Goal: Task Accomplishment & Management: Use online tool/utility

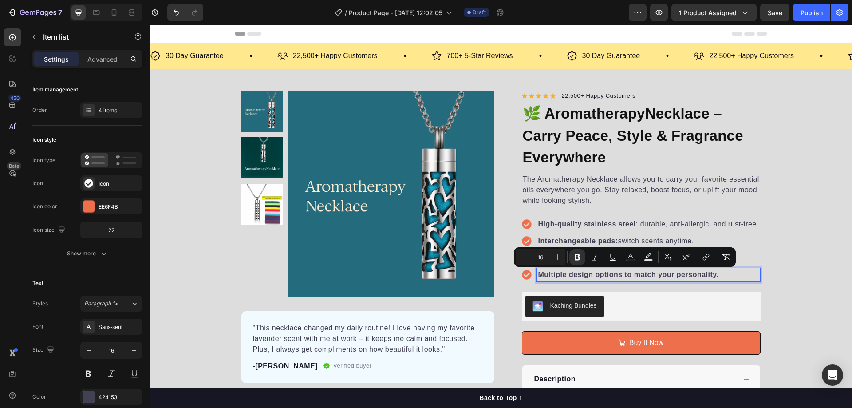
click at [589, 224] on strong "stainless steel" at bounding box center [610, 224] width 52 height 8
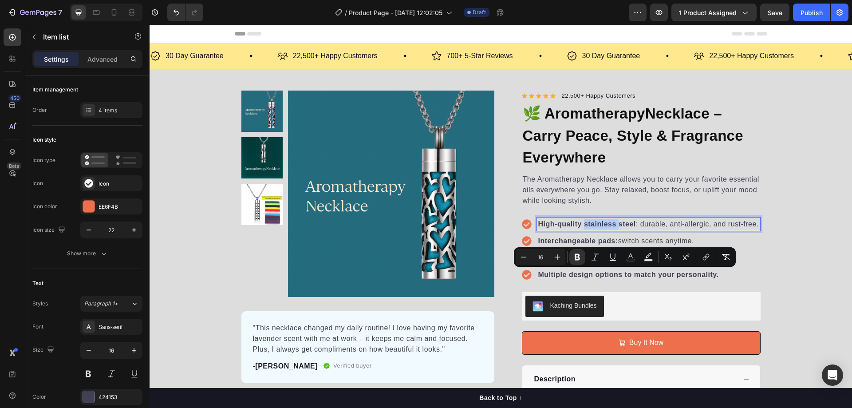
click at [589, 224] on strong "stainless steel" at bounding box center [610, 224] width 52 height 8
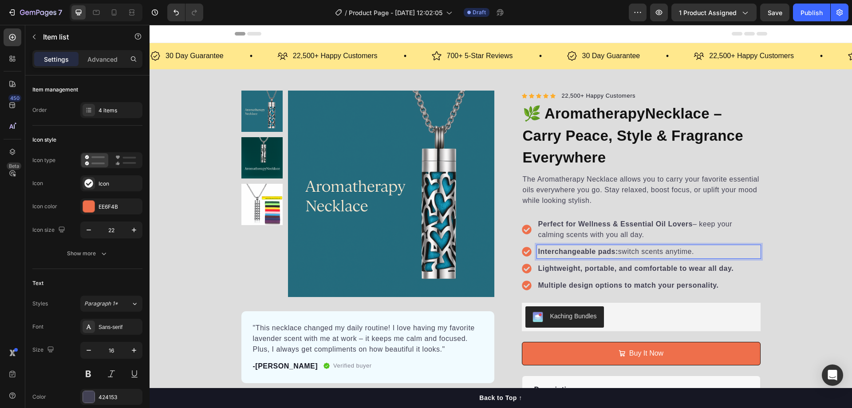
click at [615, 257] on p "Interchangeable pads: switch scents anytime." at bounding box center [648, 251] width 221 height 11
click at [634, 253] on p "Interchangeable pads: switch scents anytime." at bounding box center [648, 251] width 221 height 11
click at [609, 250] on strong "Interchangeable pads:" at bounding box center [578, 252] width 80 height 8
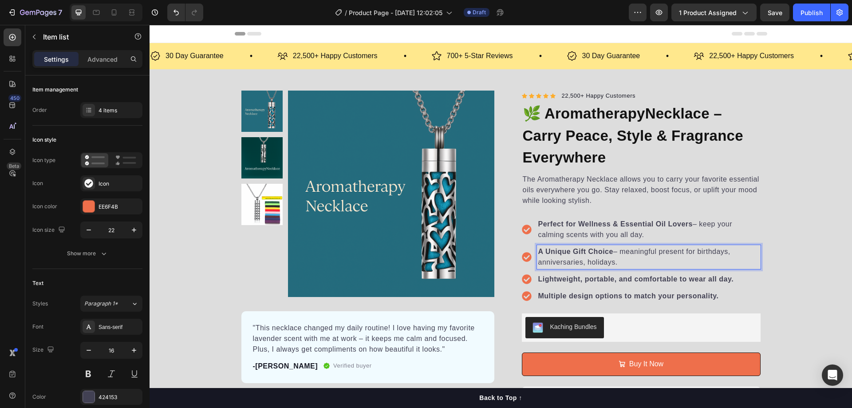
click at [632, 284] on p "Lightweight, portable, and comfortable to wear all day." at bounding box center [648, 279] width 221 height 11
click at [628, 279] on strong "Lightweight, portable, and comfortable to wear all day." at bounding box center [636, 279] width 196 height 8
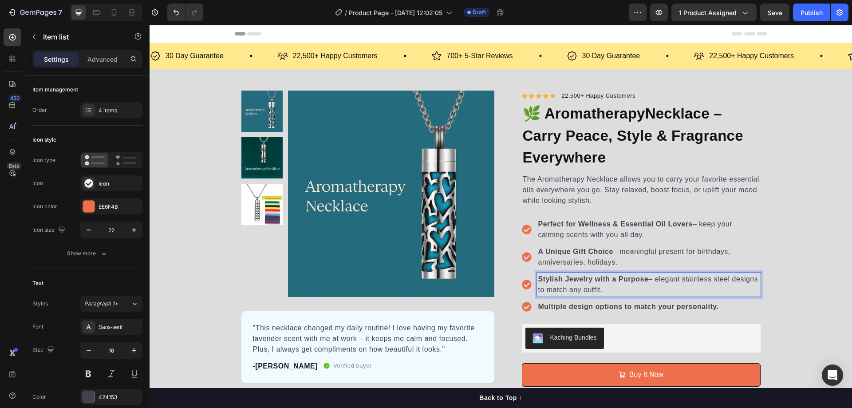
click at [685, 307] on strong "Multiple design options to match your personality." at bounding box center [628, 307] width 181 height 8
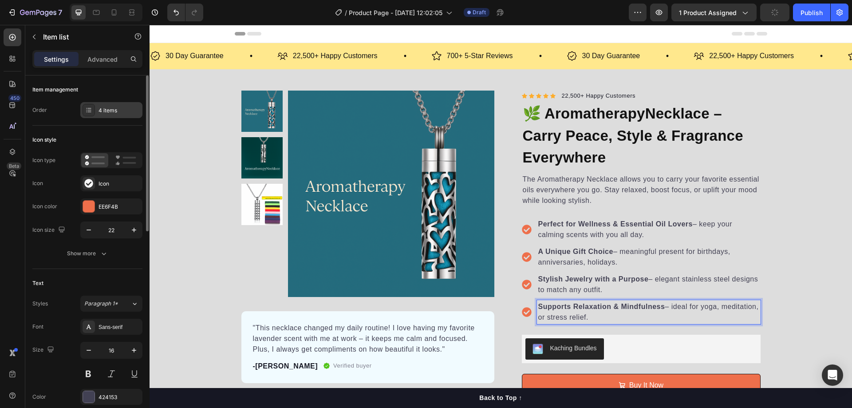
click at [115, 110] on div "4 items" at bounding box center [120, 111] width 42 height 8
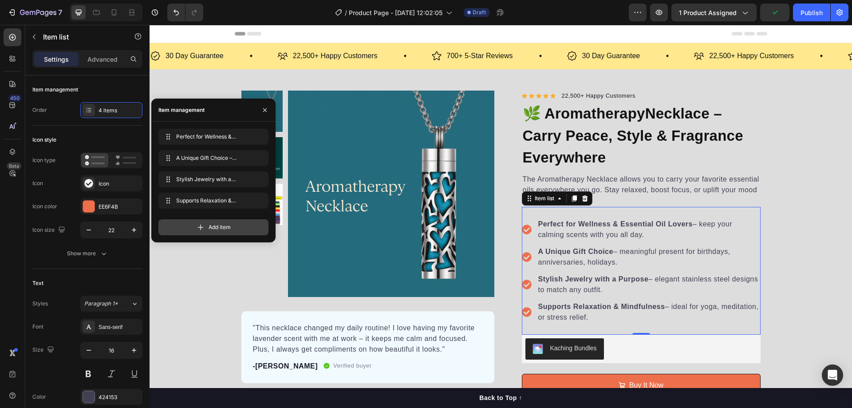
click at [221, 226] on span "Add item" at bounding box center [220, 227] width 22 height 8
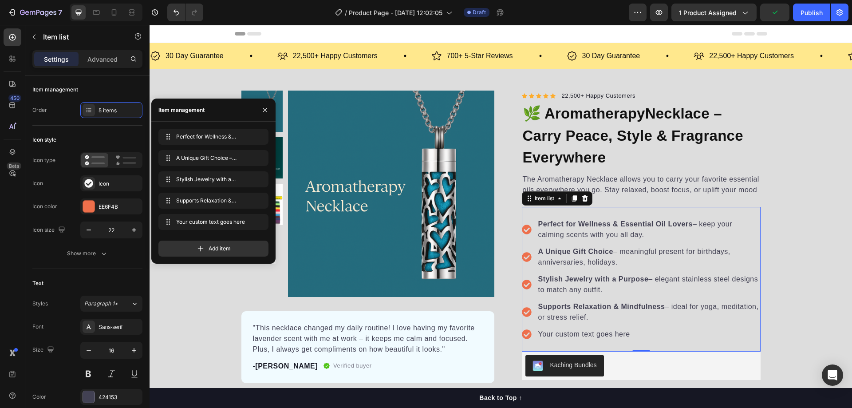
click at [625, 334] on div "Your custom text goes here" at bounding box center [649, 334] width 224 height 13
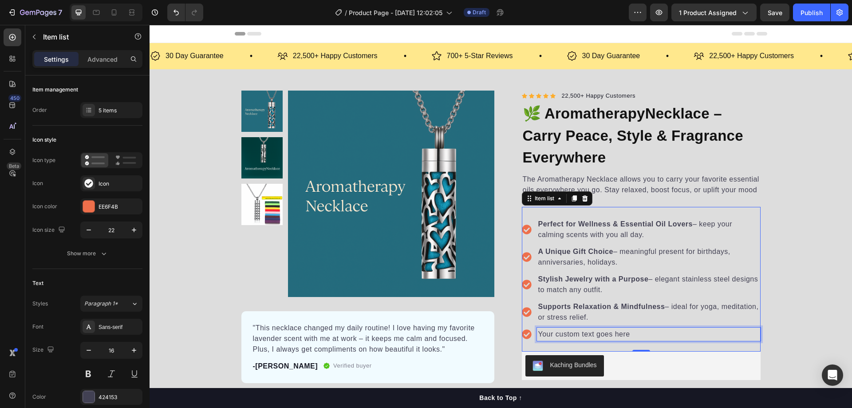
click at [625, 334] on p "Your custom text goes here" at bounding box center [648, 334] width 221 height 11
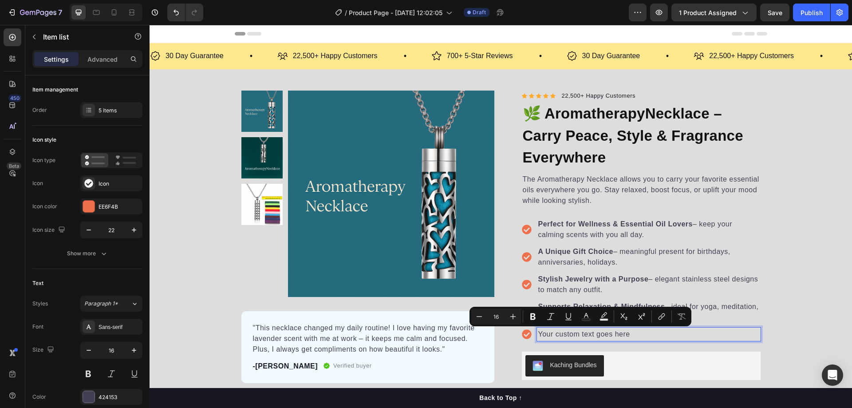
click at [720, 307] on p "Supports Relaxation & Mindfulness – ideal for yoga, meditation, or stress relie…" at bounding box center [648, 311] width 221 height 21
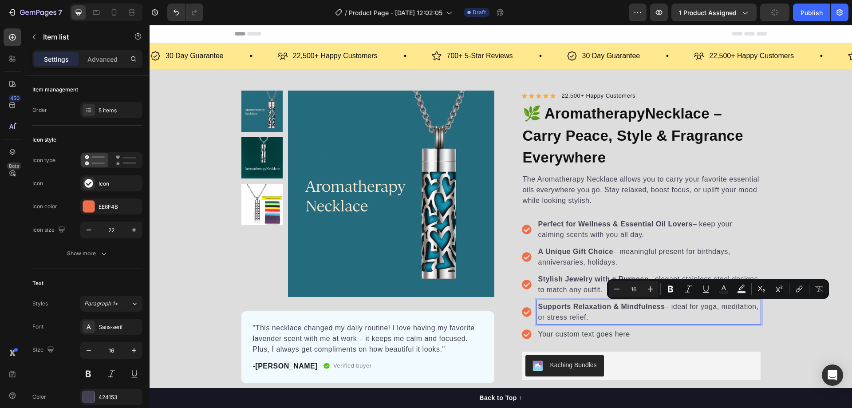
click at [706, 332] on p "Your custom text goes here" at bounding box center [648, 334] width 221 height 11
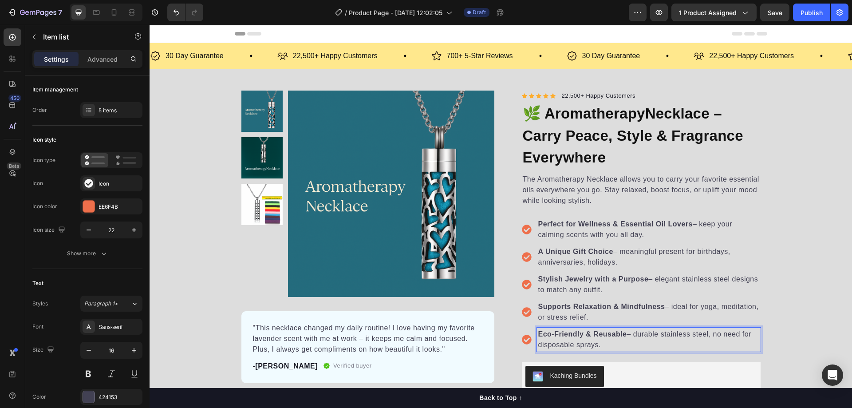
click at [529, 221] on div "Perfect for Wellness & Essential Oil Lovers – keep your calming scents with you…" at bounding box center [641, 229] width 239 height 24
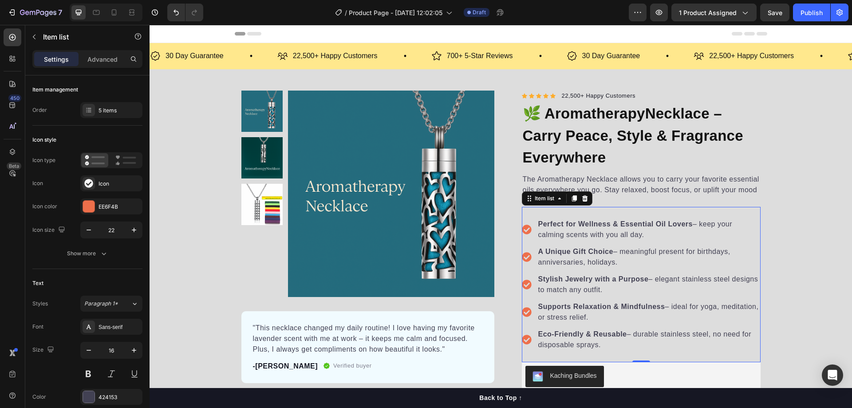
click at [522, 215] on div "Perfect for Wellness & Essential Oil Lovers – keep your calming scents with you…" at bounding box center [641, 284] width 239 height 155
click at [528, 200] on icon at bounding box center [529, 198] width 7 height 7
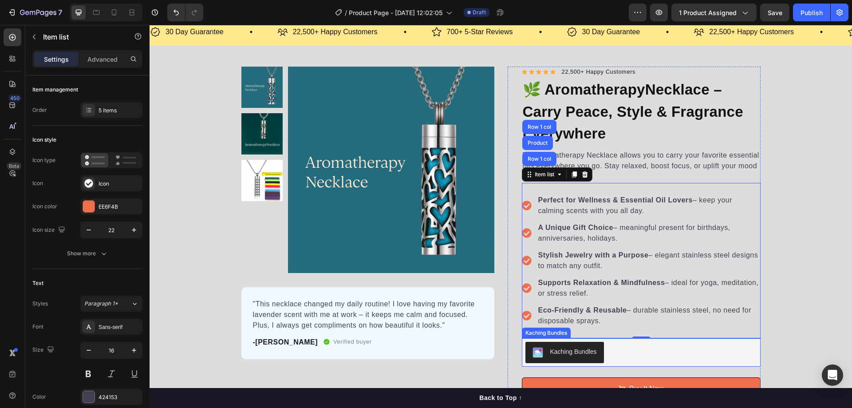
scroll to position [44, 0]
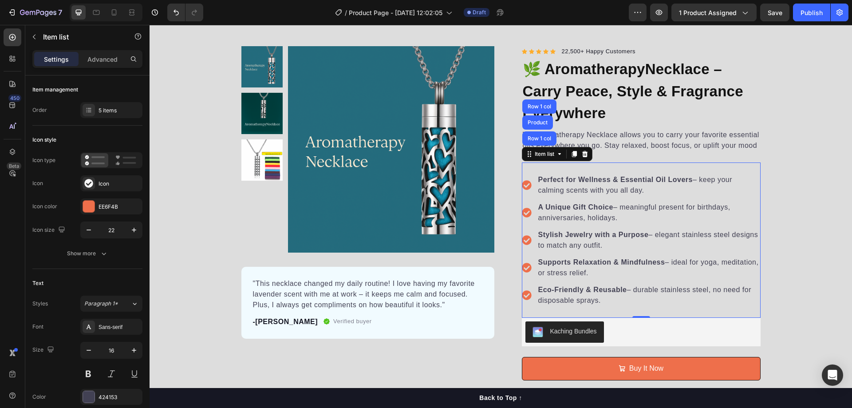
click at [663, 183] on p "Perfect for Wellness & Essential Oil Lovers – keep your calming scents with you…" at bounding box center [648, 184] width 221 height 21
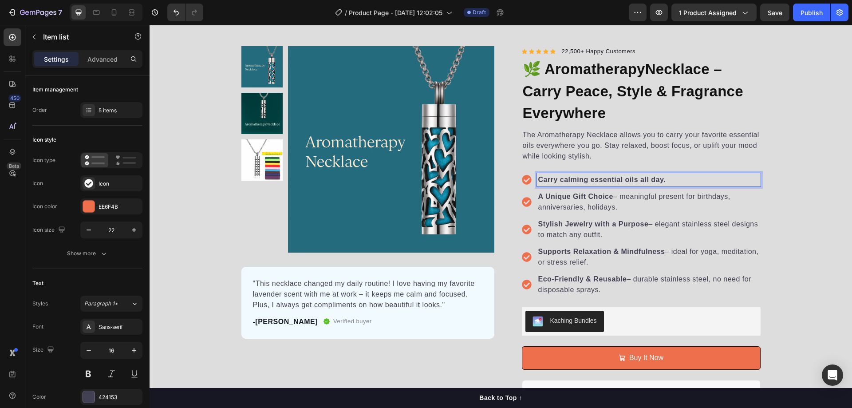
click at [681, 200] on p "A Unique Gift Choice – meaningful present for birthdays, anniversaries, holiday…" at bounding box center [648, 201] width 221 height 21
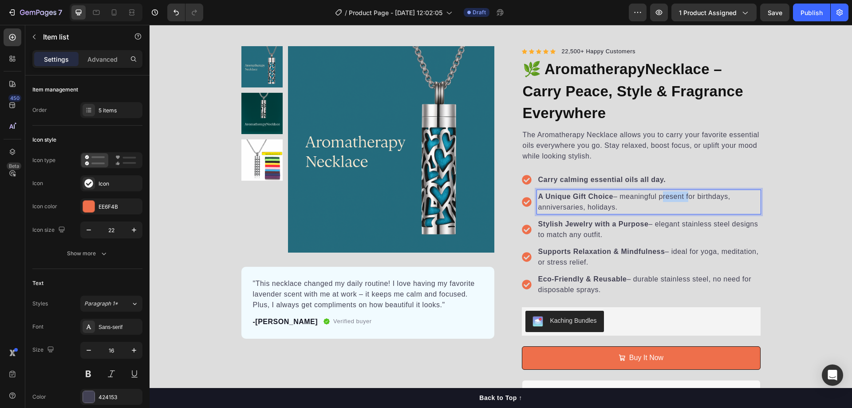
click at [681, 200] on p "A Unique Gift Choice – meaningful present for birthdays, anniversaries, holiday…" at bounding box center [648, 201] width 221 height 21
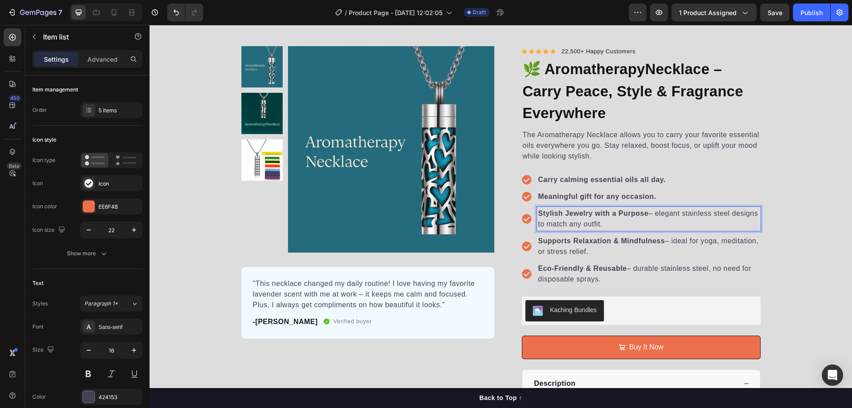
click at [619, 217] on strong "Stylish Jewelry with a Purpose" at bounding box center [593, 214] width 111 height 8
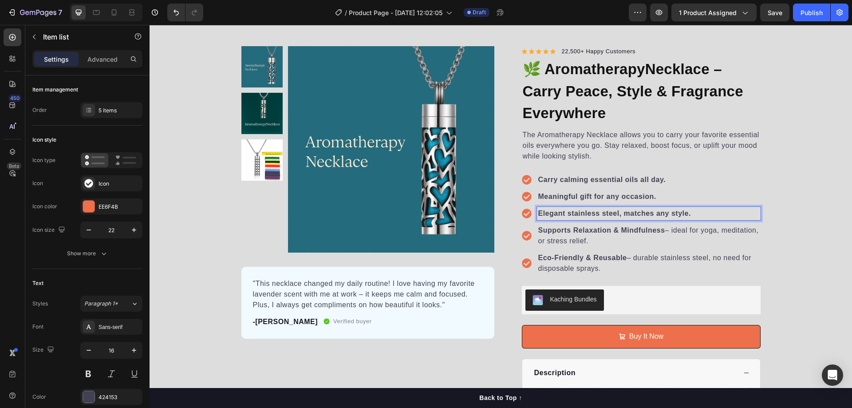
click at [600, 233] on strong "Supports Relaxation & Mindfulness" at bounding box center [601, 230] width 127 height 8
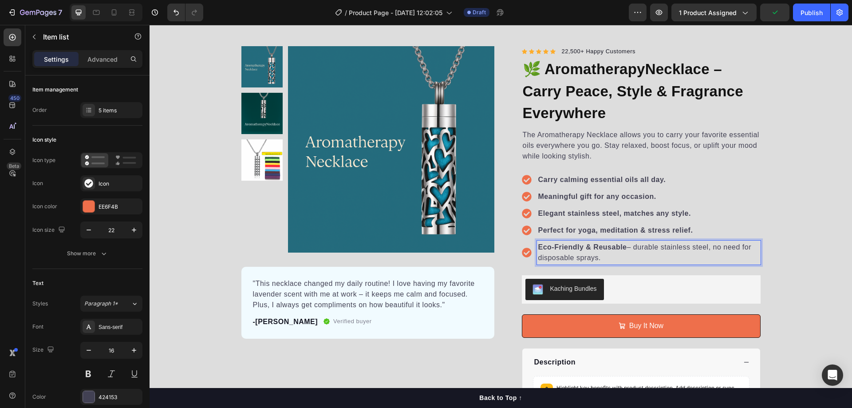
click at [609, 258] on p "Eco-Friendly & Reusable – durable stainless steel, no need for disposable spray…" at bounding box center [648, 252] width 221 height 21
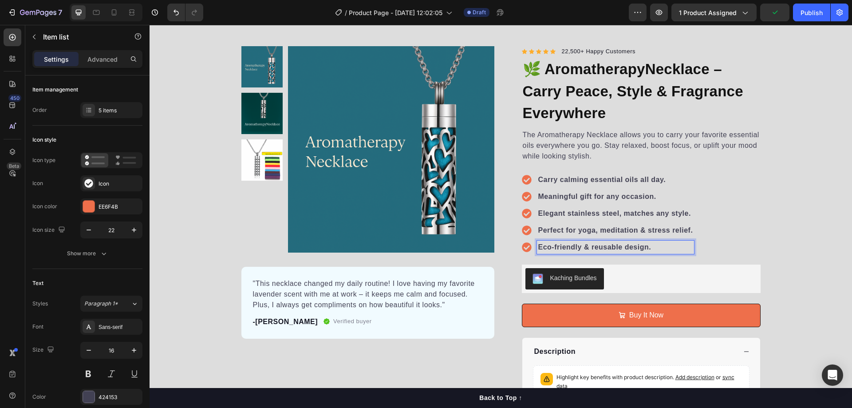
click at [724, 217] on div "Carry calming essential oils all day. Meaningful gift for any occasion. Elegant…" at bounding box center [641, 213] width 239 height 102
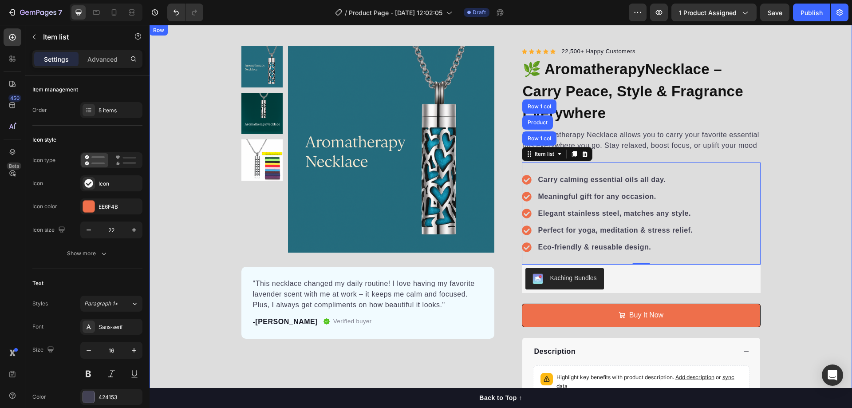
click at [796, 243] on div "Product Images "This necklace changed my daily routine! I love having my favori…" at bounding box center [501, 243] width 703 height 395
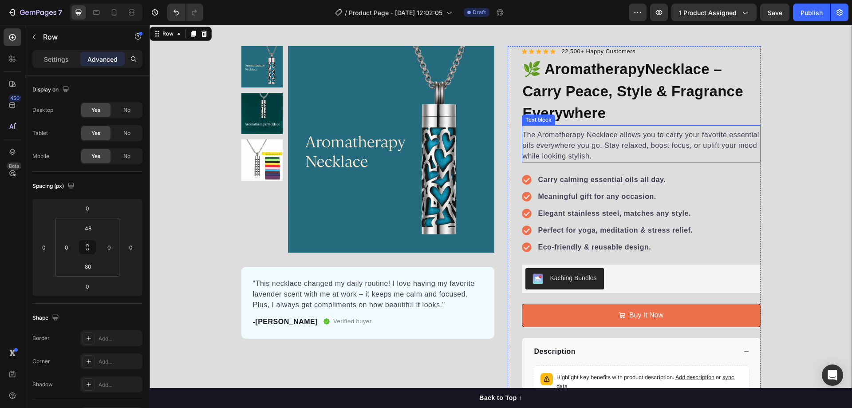
click at [597, 155] on p "The Aromatherapy Necklace allows you to carry your favorite essential oils ever…" at bounding box center [641, 146] width 237 height 32
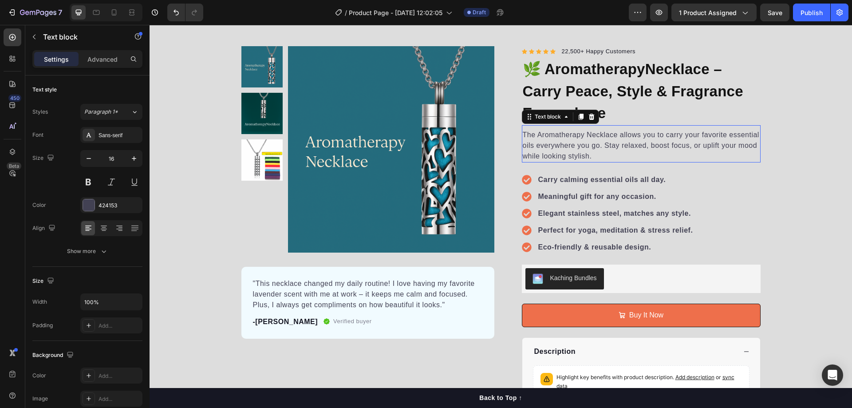
click at [597, 155] on p "The Aromatherapy Necklace allows you to carry your favorite essential oils ever…" at bounding box center [641, 146] width 237 height 32
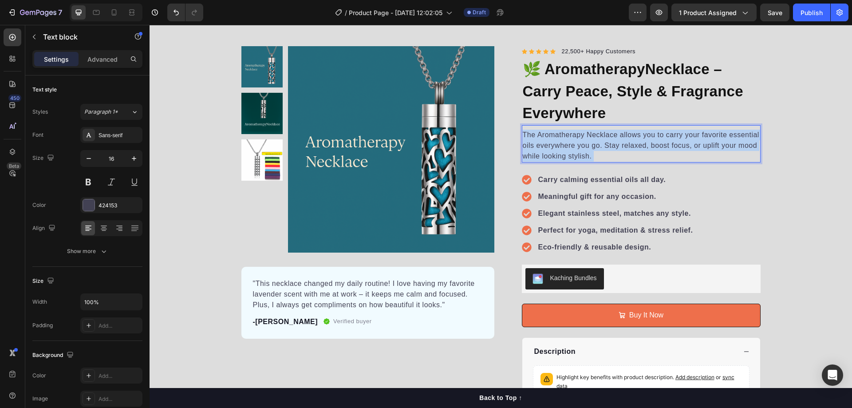
drag, startPoint x: 535, startPoint y: 150, endPoint x: 523, endPoint y: 137, distance: 17.9
click at [523, 137] on p "The Aromatherapy Necklace allows you to carry your favorite essential oils ever…" at bounding box center [641, 146] width 237 height 32
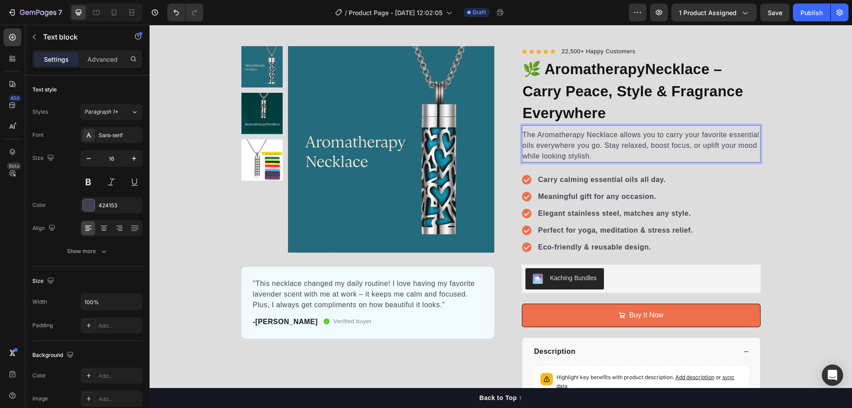
click at [579, 146] on p "The Aromatherapy Necklace allows you to carry your favorite essential oils ever…" at bounding box center [641, 146] width 237 height 32
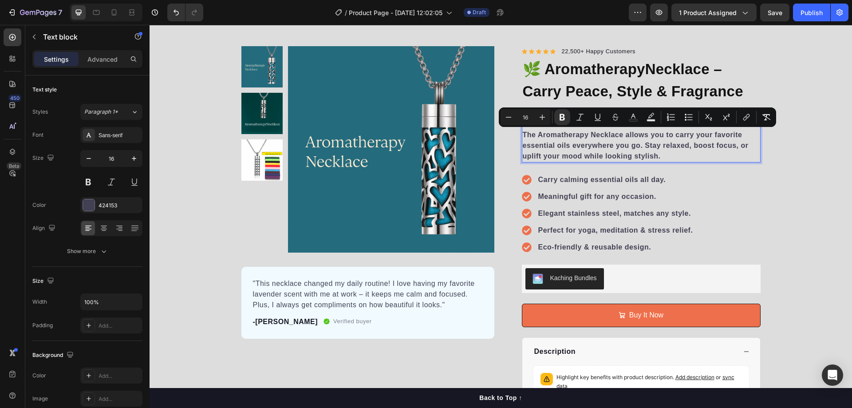
click at [688, 169] on div "Carry calming essential oils all day. Meaningful gift for any occasion. Elegant…" at bounding box center [641, 213] width 239 height 102
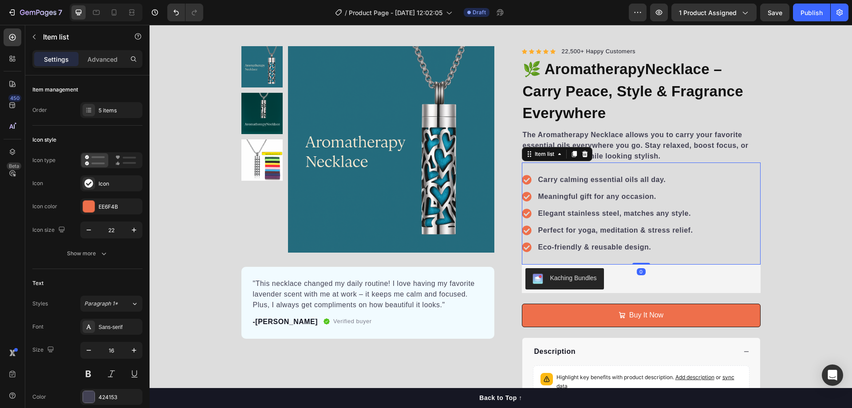
click at [665, 154] on p "The Aromatherapy Necklace allows you to carry your favorite essential oils ever…" at bounding box center [641, 146] width 237 height 32
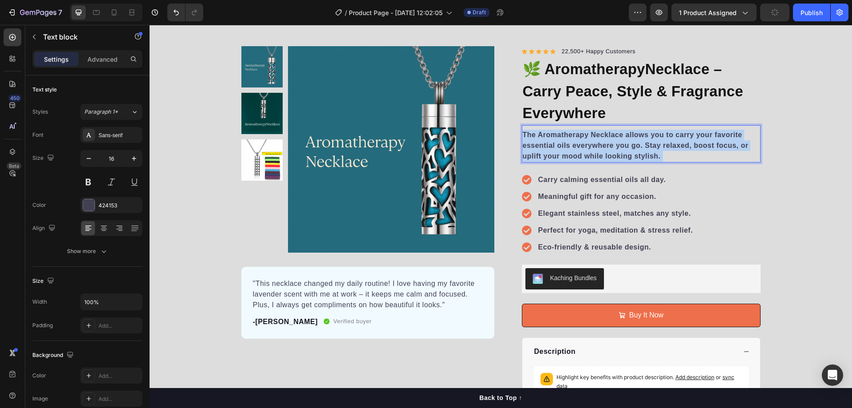
drag, startPoint x: 665, startPoint y: 154, endPoint x: 520, endPoint y: 134, distance: 147.0
click at [523, 134] on p "The Aromatherapy Necklace allows you to carry your favorite essential oils ever…" at bounding box center [641, 146] width 237 height 32
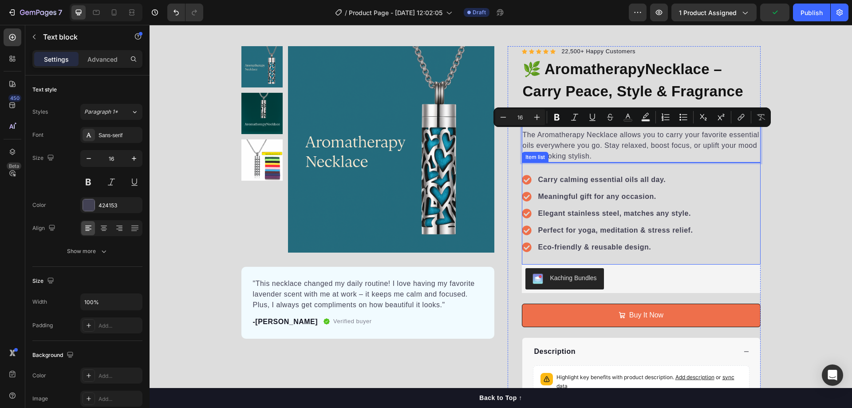
click at [736, 183] on div "Carry calming essential oils all day. Meaningful gift for any occasion. Elegant…" at bounding box center [641, 213] width 239 height 102
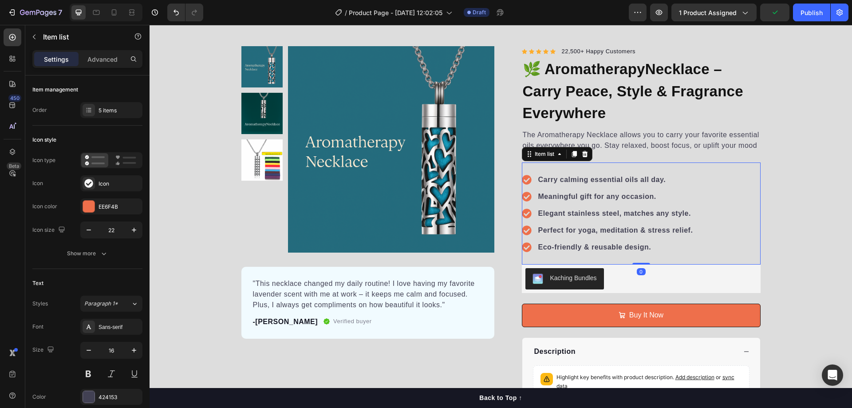
click at [634, 157] on p "The Aromatherapy Necklace allows you to carry your favorite essential oils ever…" at bounding box center [641, 146] width 237 height 32
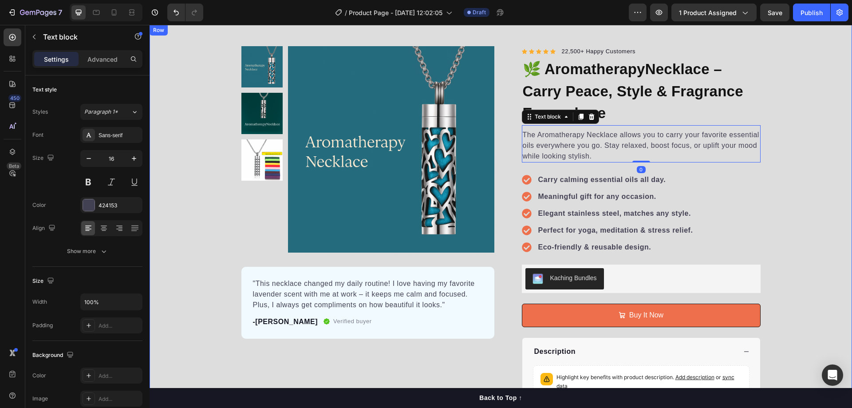
click at [773, 158] on div "Product Images "This necklace changed my daily routine! I love having my favori…" at bounding box center [501, 243] width 703 height 395
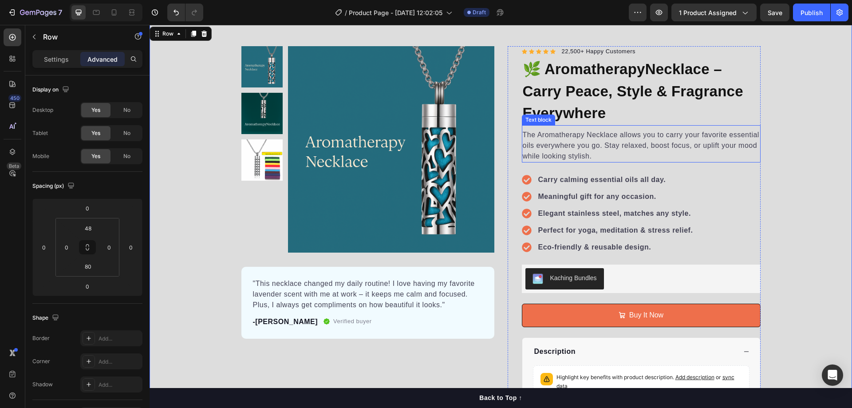
click at [628, 142] on p "The Aromatherapy Necklace allows you to carry your favorite essential oils ever…" at bounding box center [641, 146] width 237 height 32
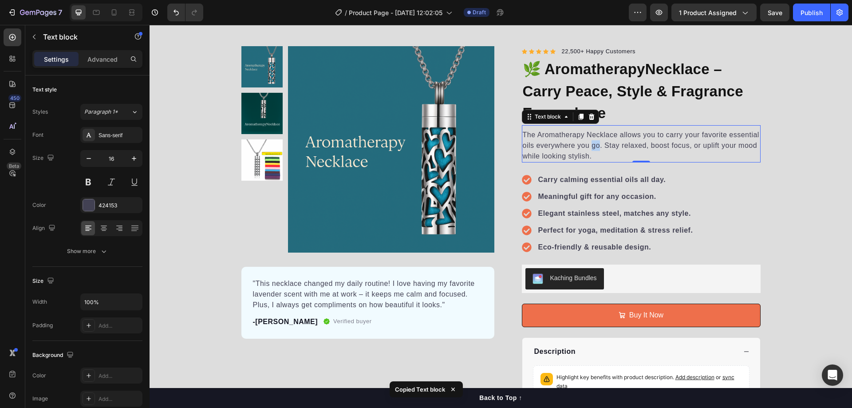
click at [592, 142] on p "The Aromatherapy Necklace allows you to carry your favorite essential oils ever…" at bounding box center [641, 146] width 237 height 32
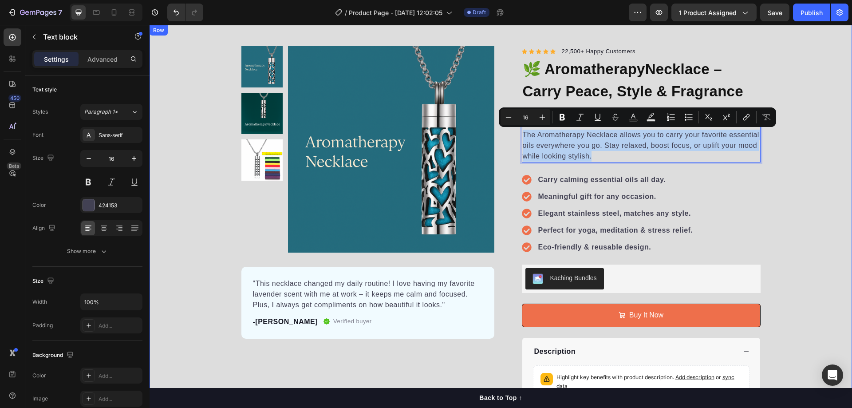
click at [790, 205] on div "Product Images "This necklace changed my daily routine! I love having my favori…" at bounding box center [501, 243] width 703 height 395
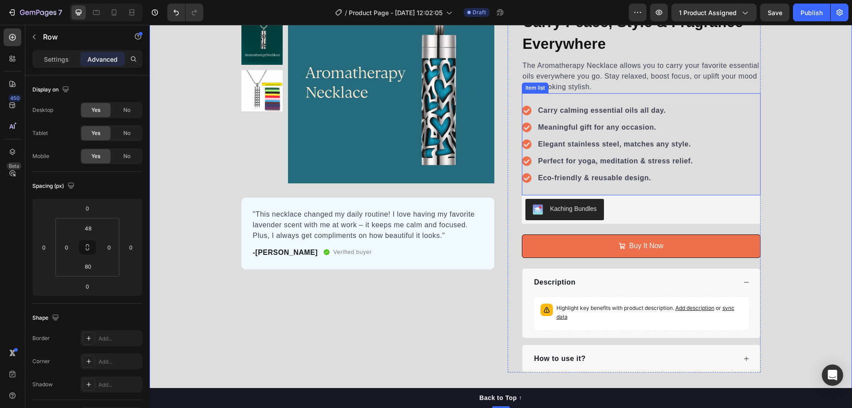
scroll to position [178, 0]
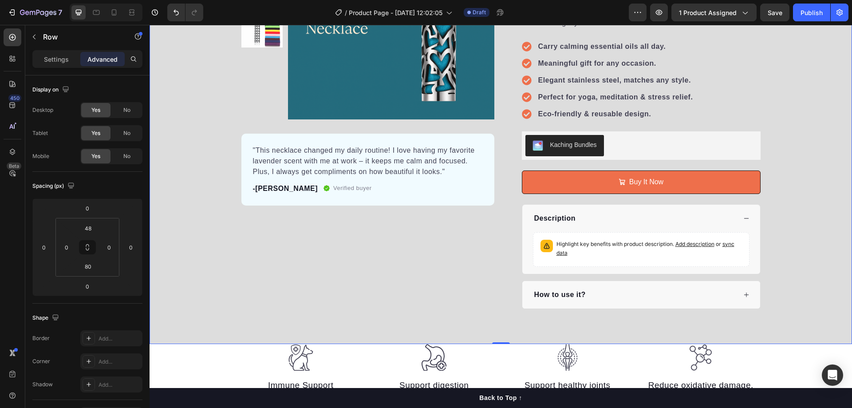
click at [786, 244] on div "Product Images "This necklace changed my daily routine! I love having my favori…" at bounding box center [501, 110] width 703 height 395
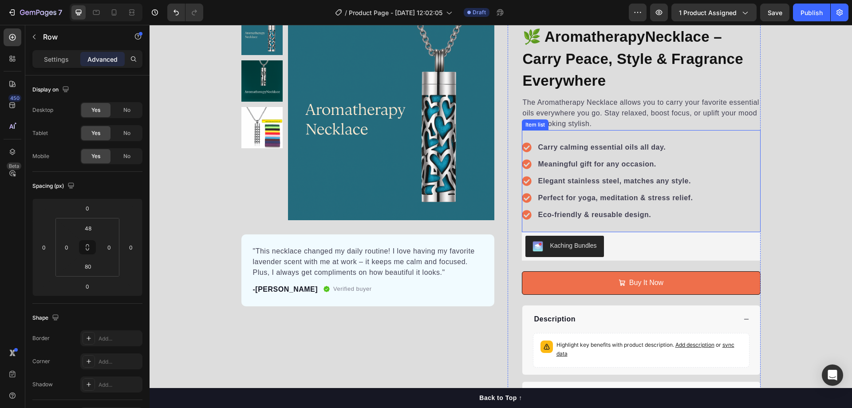
scroll to position [0, 0]
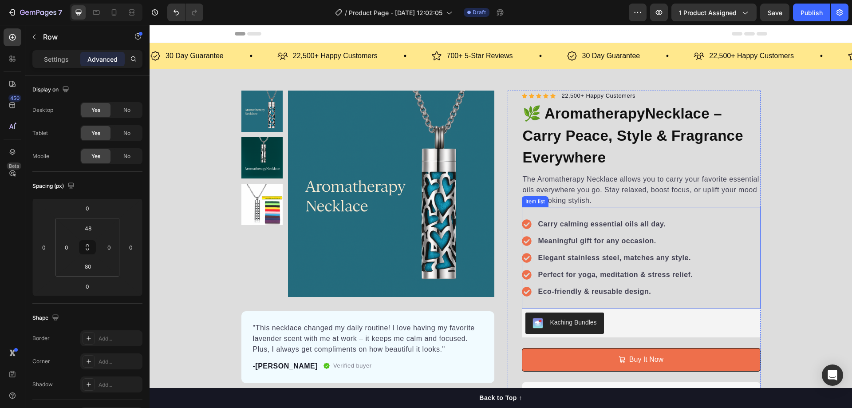
click at [640, 284] on div "Carry calming essential oils all day. Meaningful gift for any occasion. Elegant…" at bounding box center [608, 257] width 173 height 81
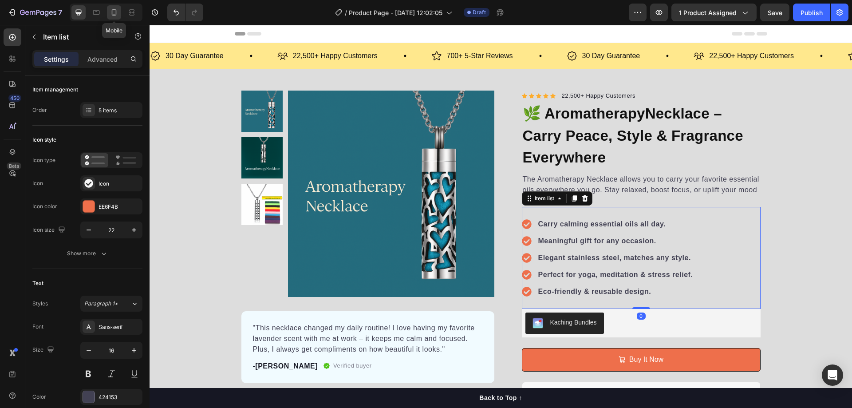
click at [115, 14] on icon at bounding box center [114, 12] width 9 height 9
type input "16"
type input "14"
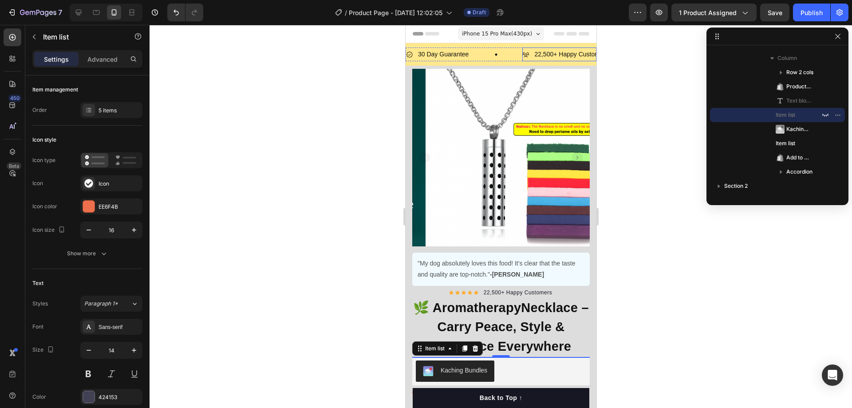
click at [550, 54] on p "22,500+ Happy Customers" at bounding box center [571, 54] width 74 height 11
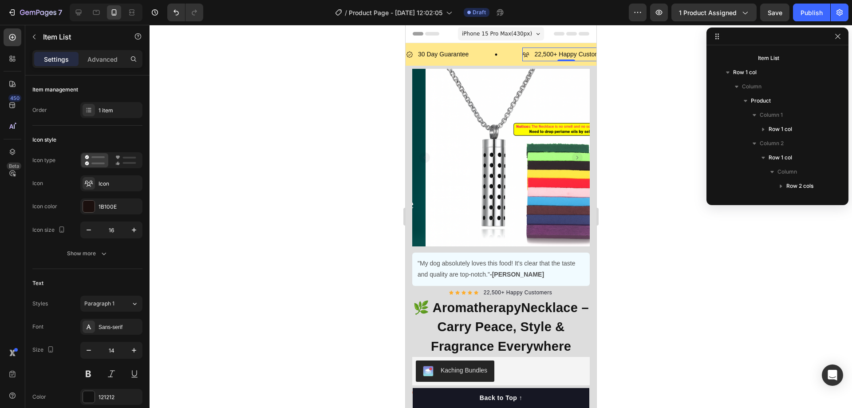
scroll to position [40, 0]
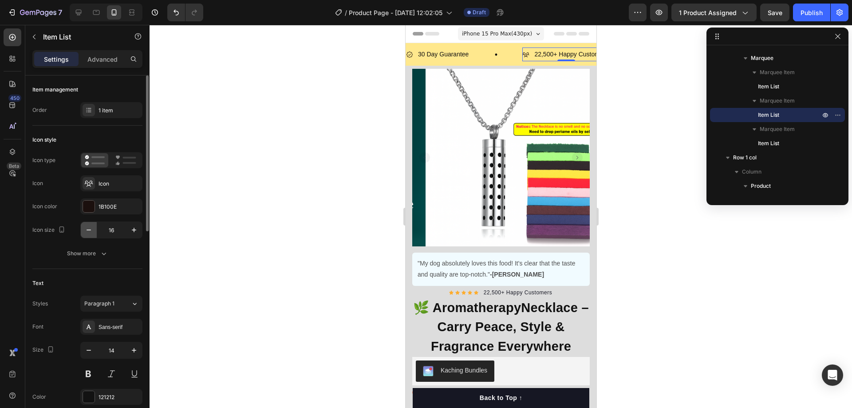
click at [88, 230] on icon "button" at bounding box center [88, 229] width 9 height 9
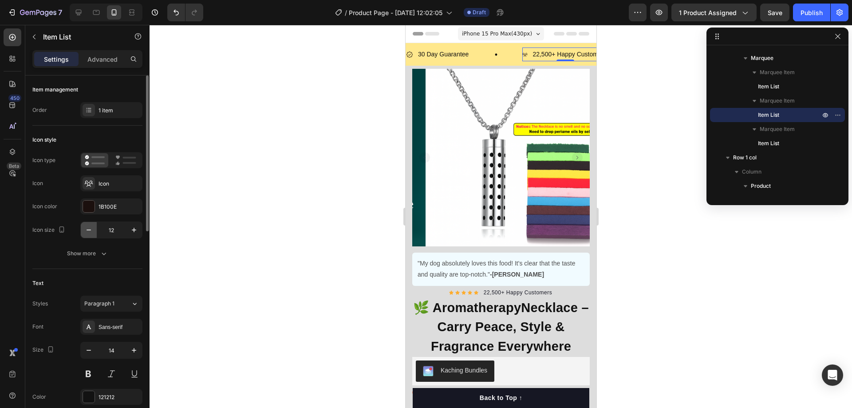
click at [88, 230] on icon "button" at bounding box center [88, 229] width 9 height 9
type input "10"
click at [608, 105] on div at bounding box center [501, 216] width 703 height 383
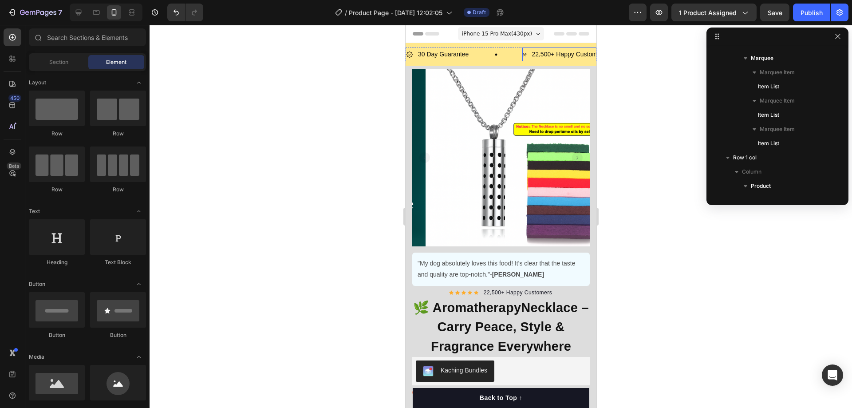
click at [554, 56] on p "22,500+ Happy Customers" at bounding box center [568, 54] width 74 height 11
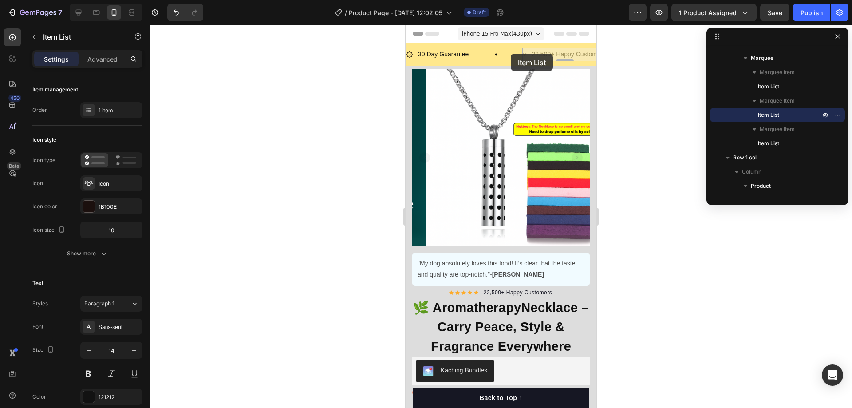
drag, startPoint x: 523, startPoint y: 53, endPoint x: 510, endPoint y: 54, distance: 12.9
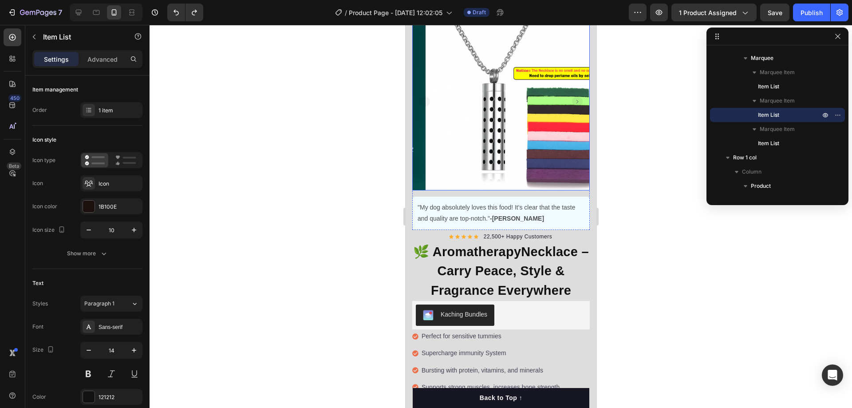
scroll to position [0, 0]
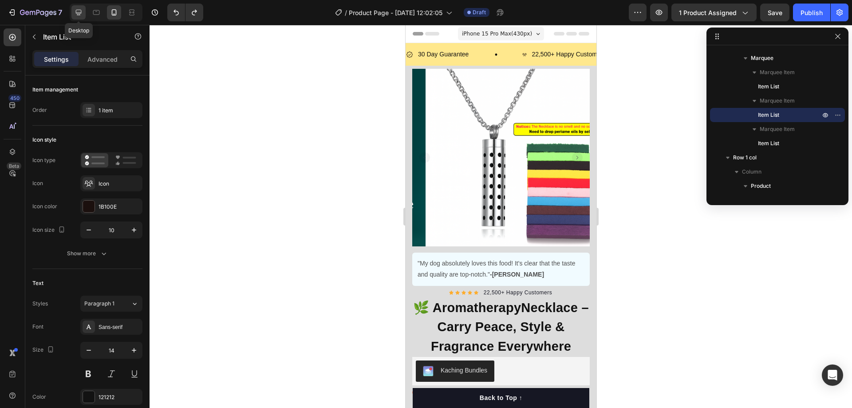
click at [79, 12] on icon at bounding box center [78, 12] width 9 height 9
type input "24"
type input "16"
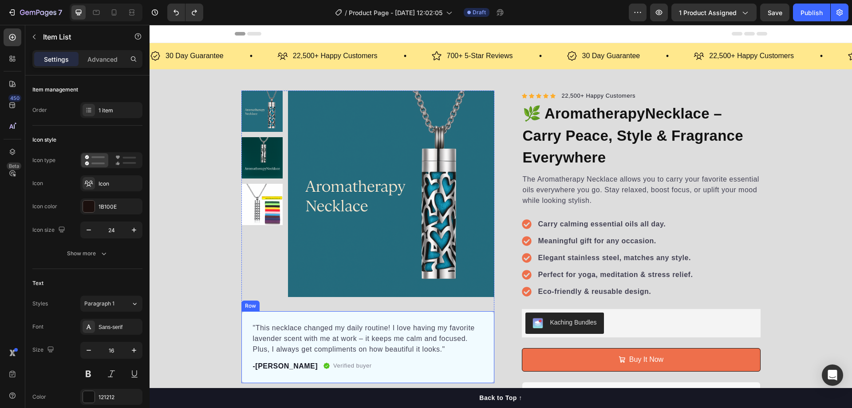
click at [348, 331] on p ""This necklace changed my daily routine! I love having my favorite lavender sce…" at bounding box center [368, 339] width 230 height 32
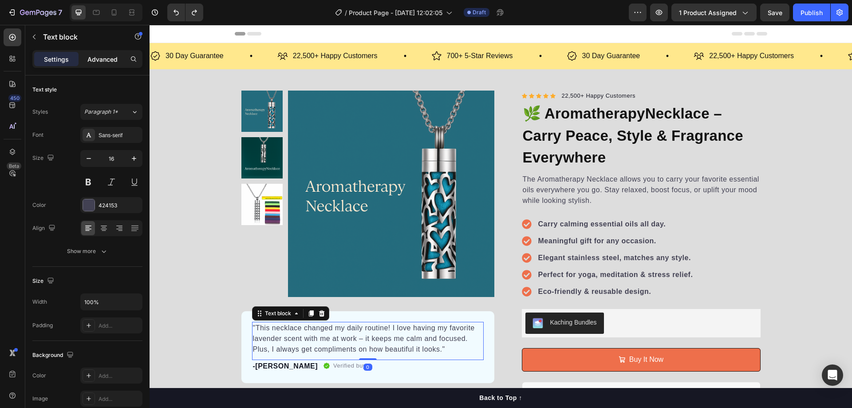
click at [108, 58] on p "Advanced" at bounding box center [102, 59] width 30 height 9
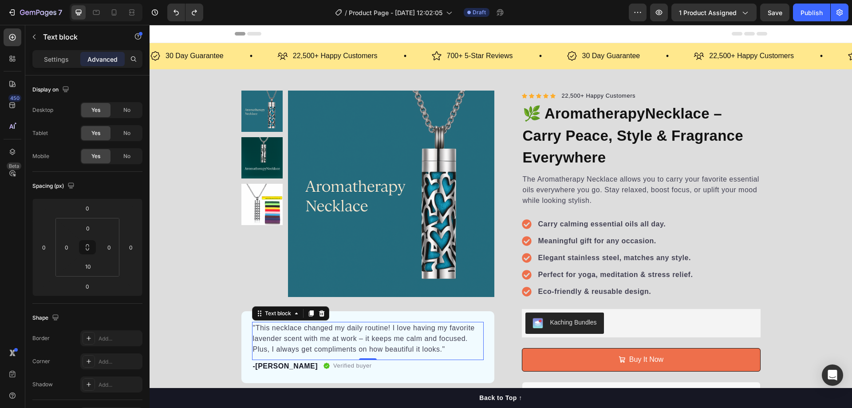
click at [56, 57] on p "Settings" at bounding box center [56, 59] width 25 height 9
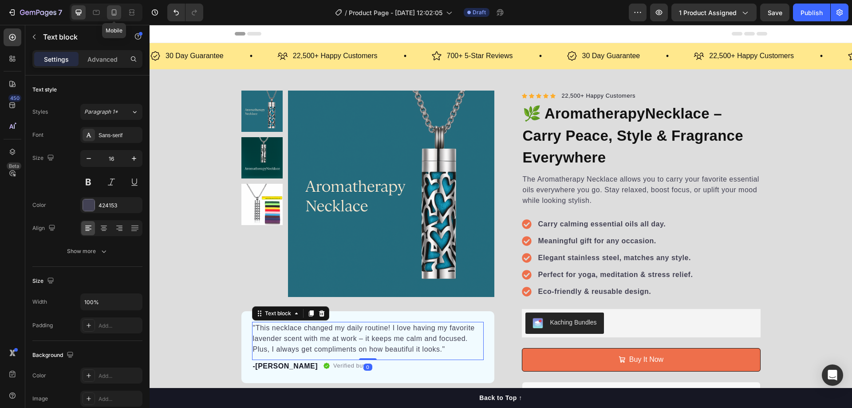
click at [114, 14] on icon at bounding box center [114, 14] width 2 height 1
type input "14"
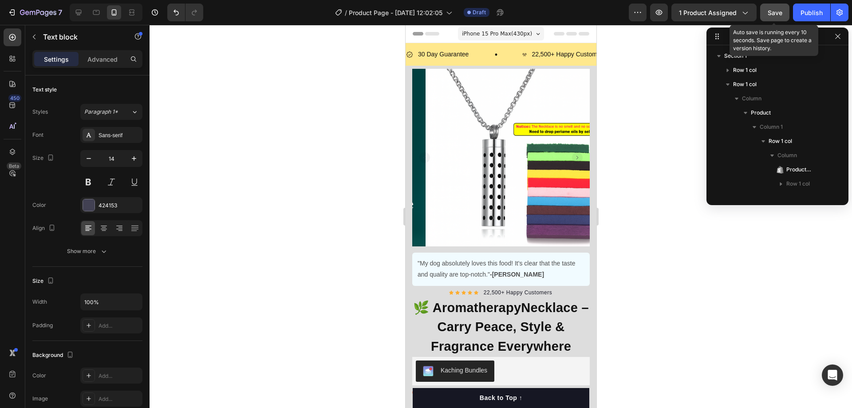
click at [774, 14] on span "Save" at bounding box center [775, 13] width 15 height 8
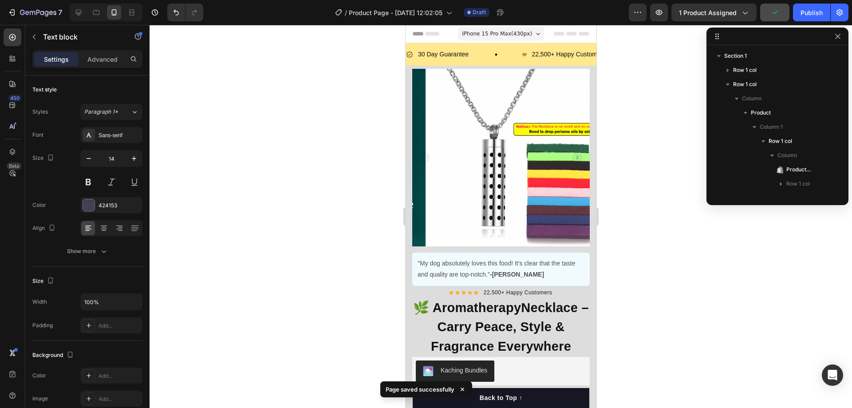
click at [674, 90] on div at bounding box center [501, 216] width 703 height 383
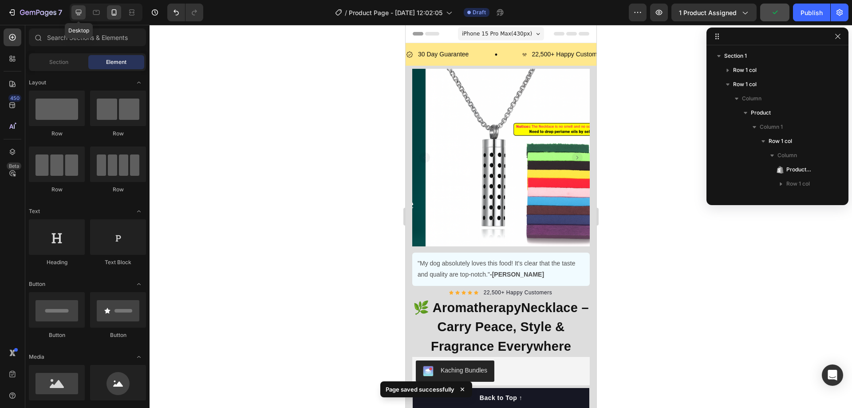
click at [82, 14] on icon at bounding box center [78, 12] width 9 height 9
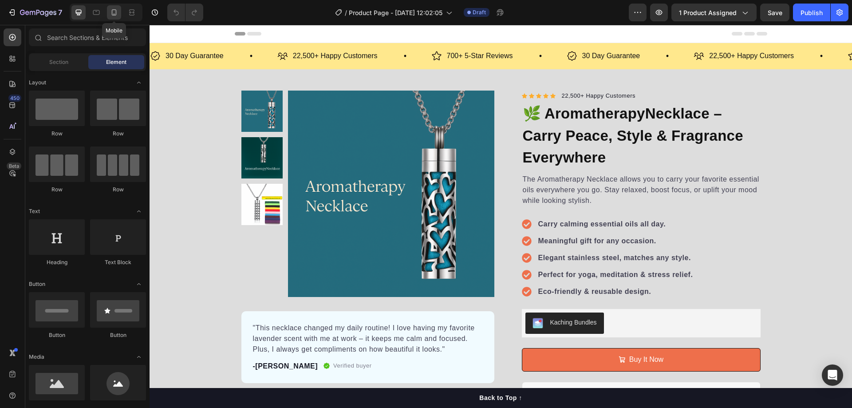
click at [109, 12] on div at bounding box center [114, 12] width 14 height 14
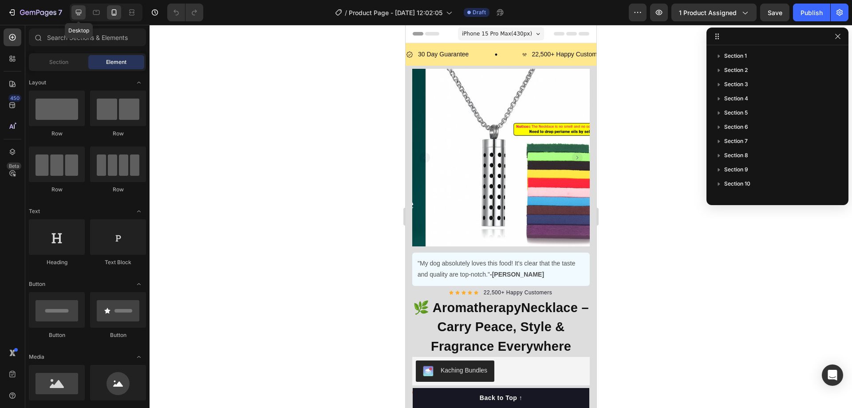
click at [76, 10] on icon at bounding box center [79, 13] width 6 height 6
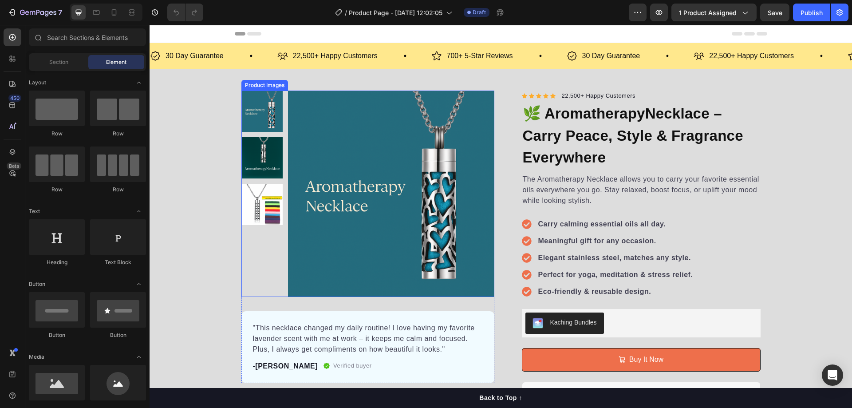
scroll to position [89, 0]
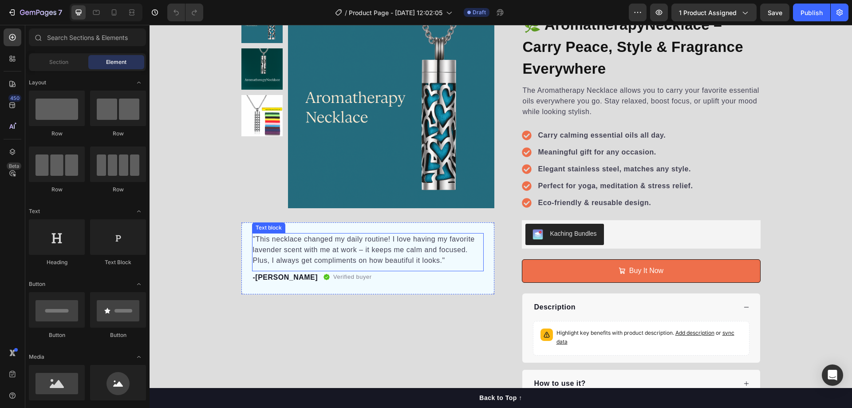
click at [438, 259] on p ""This necklace changed my daily routine! I love having my favorite lavender sce…" at bounding box center [368, 250] width 230 height 32
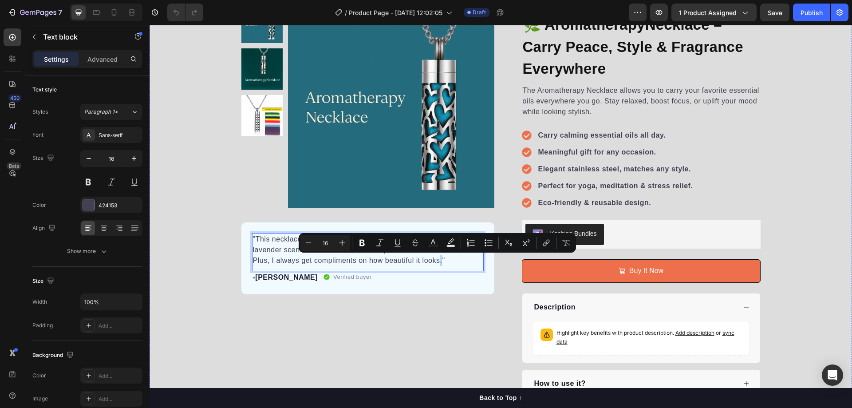
click at [368, 297] on div "Product Images "This necklace changed my daily routine! I love having my favori…" at bounding box center [367, 199] width 253 height 395
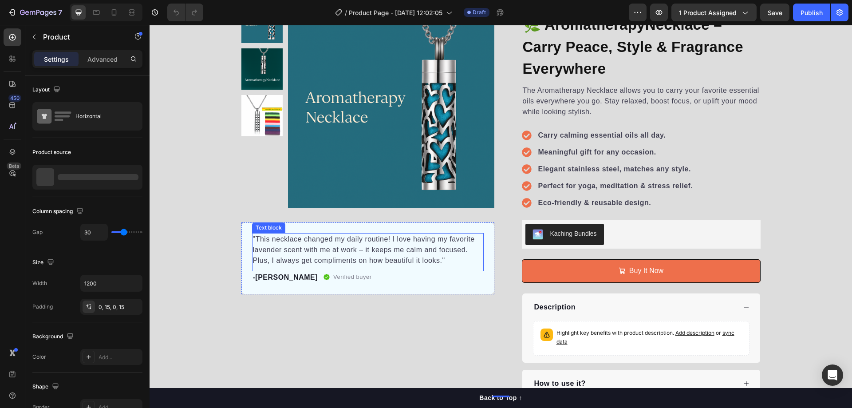
click at [367, 250] on p ""This necklace changed my daily routine! I love having my favorite lavender sce…" at bounding box center [368, 250] width 230 height 32
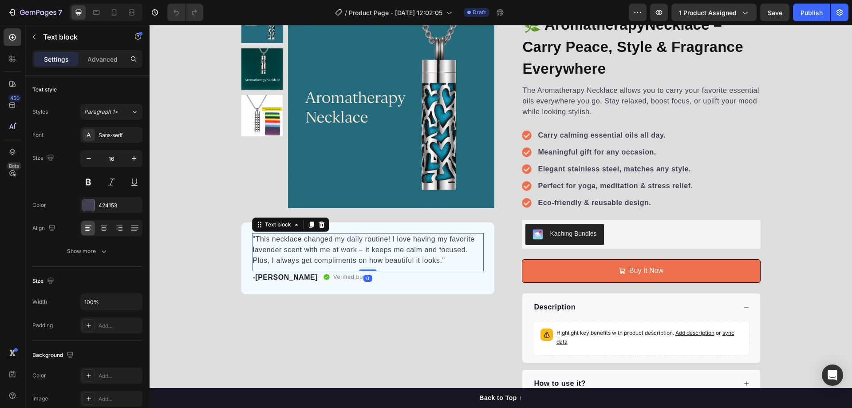
click at [360, 336] on div "Product Images "This necklace changed my daily routine! I love having my favori…" at bounding box center [367, 199] width 253 height 395
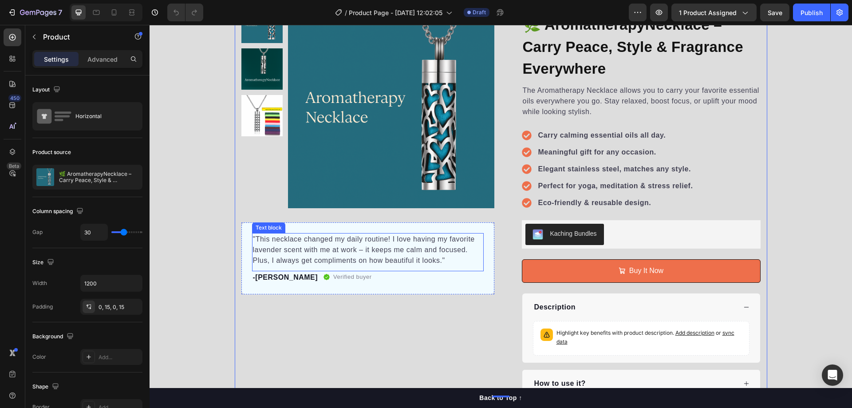
click at [397, 256] on p ""This necklace changed my daily routine! I love having my favorite lavender sce…" at bounding box center [368, 250] width 230 height 32
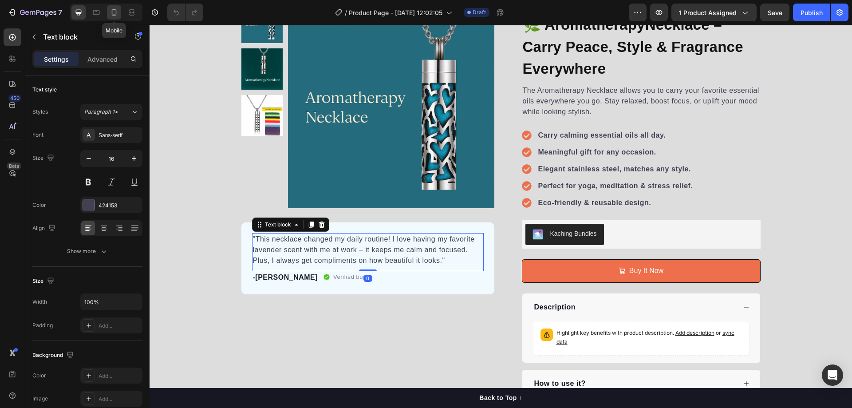
click at [115, 14] on icon at bounding box center [114, 14] width 2 height 1
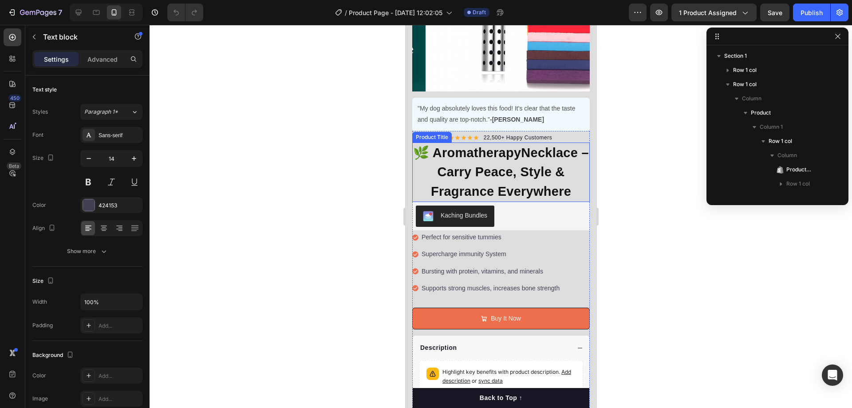
scroll to position [222, 0]
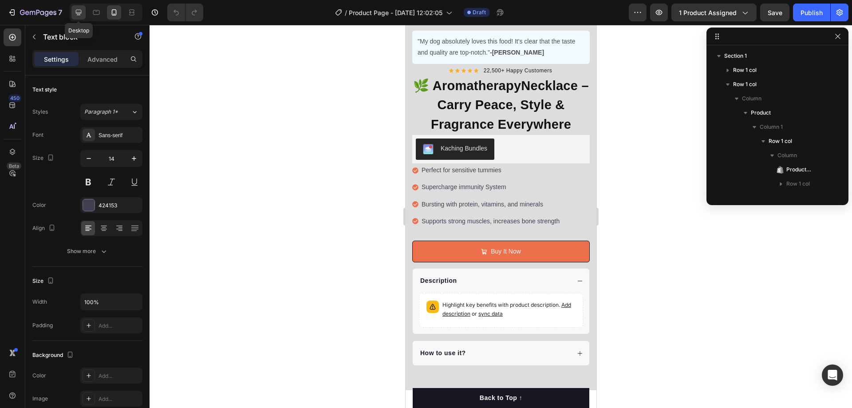
click at [79, 15] on icon at bounding box center [79, 13] width 6 height 6
type input "16"
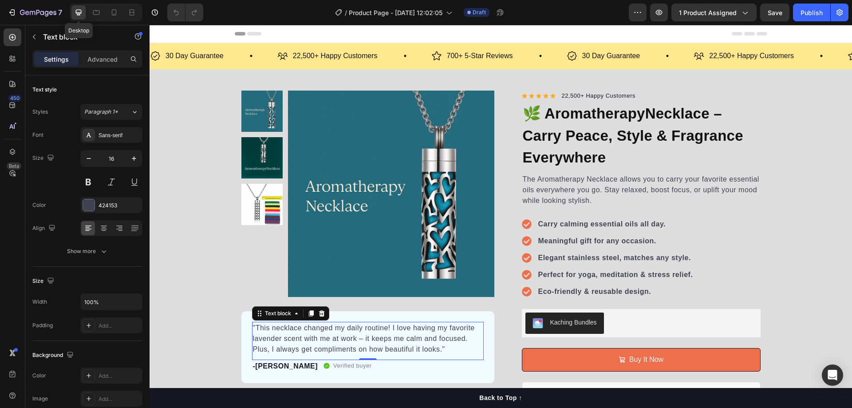
drag, startPoint x: 227, startPoint y: 35, endPoint x: 165, endPoint y: 215, distance: 190.6
click at [190, 297] on div "Product Images "This necklace changed my daily routine! I love having my favori…" at bounding box center [501, 288] width 703 height 395
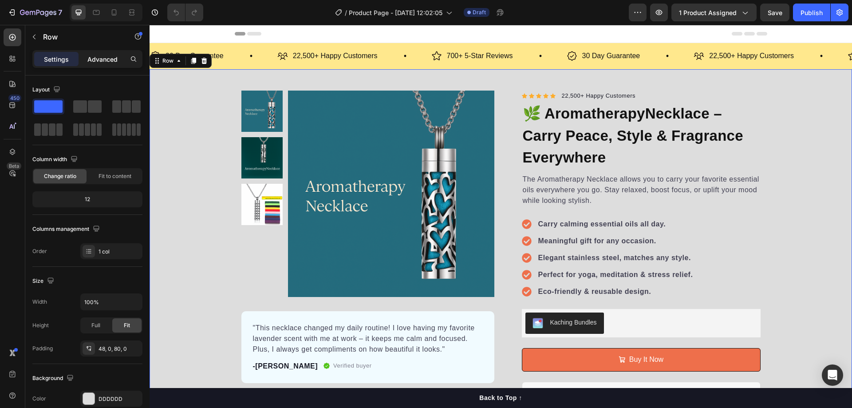
click at [96, 59] on p "Advanced" at bounding box center [102, 59] width 30 height 9
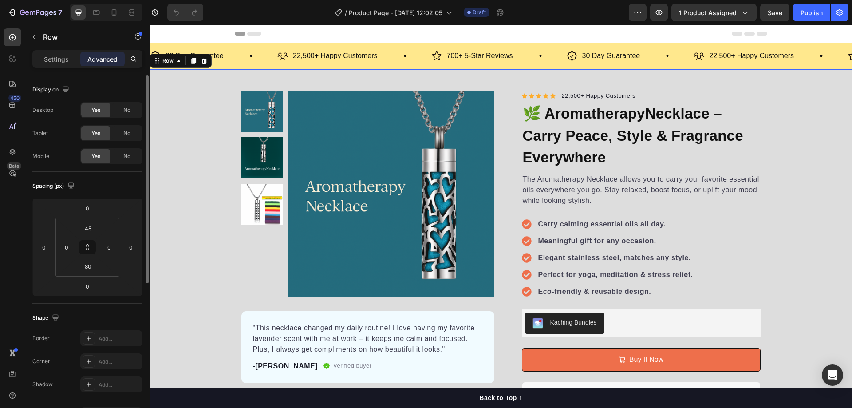
drag, startPoint x: 84, startPoint y: 155, endPoint x: 102, endPoint y: 157, distance: 18.3
click at [84, 155] on div "Yes" at bounding box center [95, 156] width 29 height 14
click at [107, 157] on div "Yes" at bounding box center [95, 156] width 29 height 14
click at [126, 155] on span "No" at bounding box center [126, 156] width 7 height 8
click at [92, 157] on span "Yes" at bounding box center [95, 156] width 9 height 8
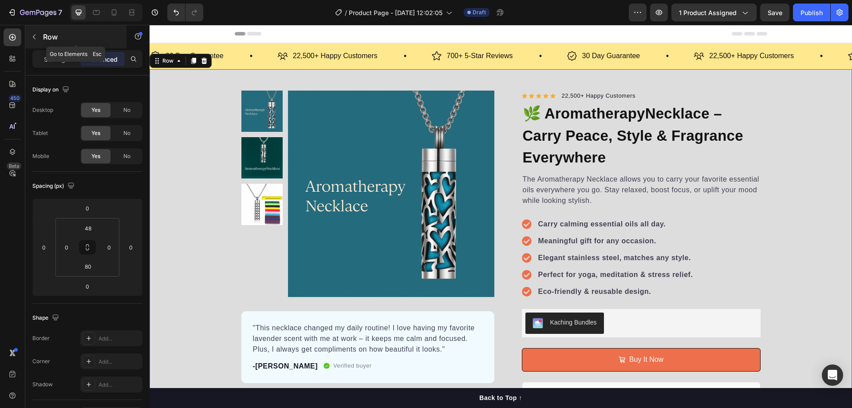
click at [36, 35] on icon "button" at bounding box center [34, 36] width 7 height 7
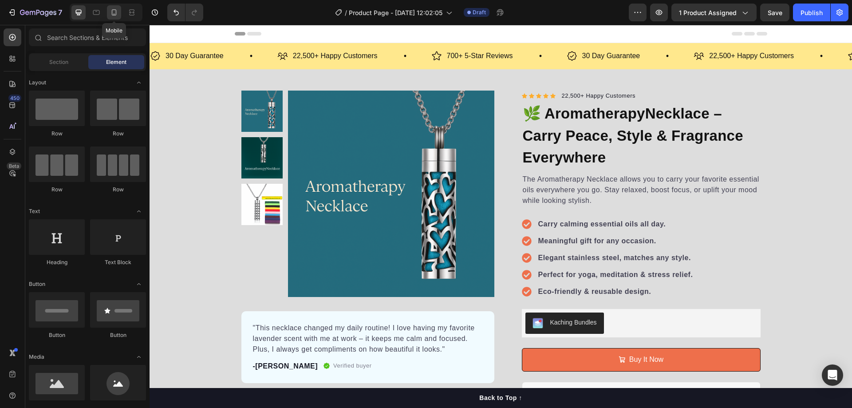
click at [118, 13] on icon at bounding box center [114, 12] width 9 height 9
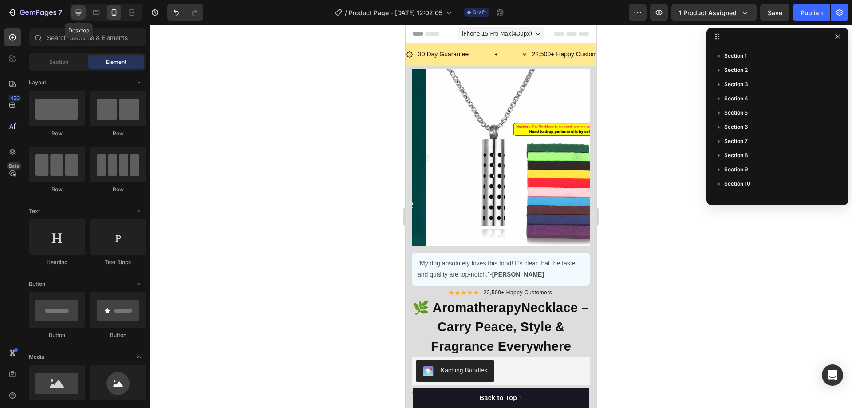
click at [78, 14] on icon at bounding box center [79, 13] width 6 height 6
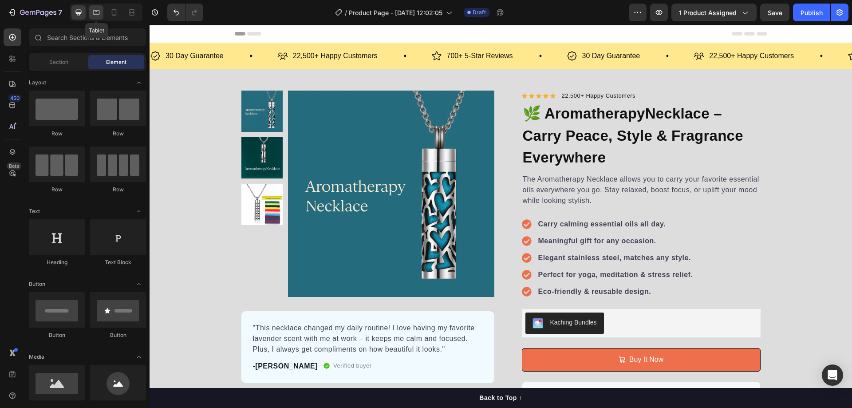
click at [97, 13] on icon at bounding box center [96, 12] width 9 height 9
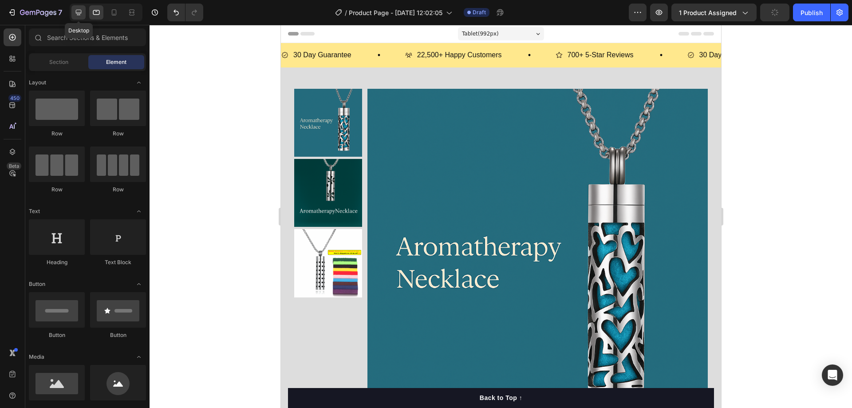
click at [75, 12] on icon at bounding box center [78, 12] width 9 height 9
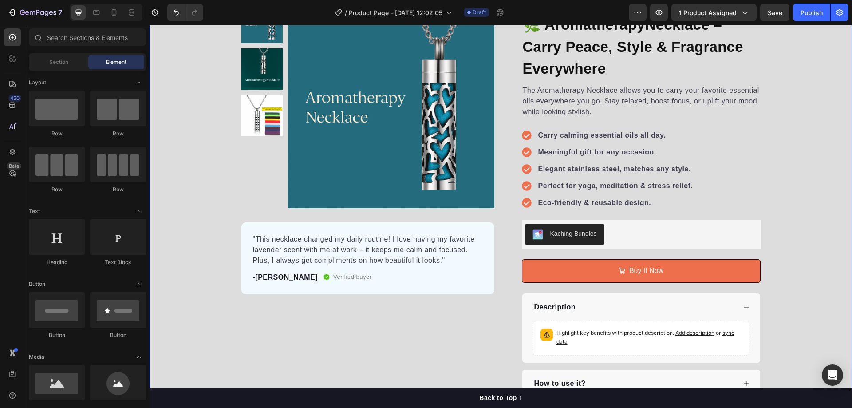
scroll to position [178, 0]
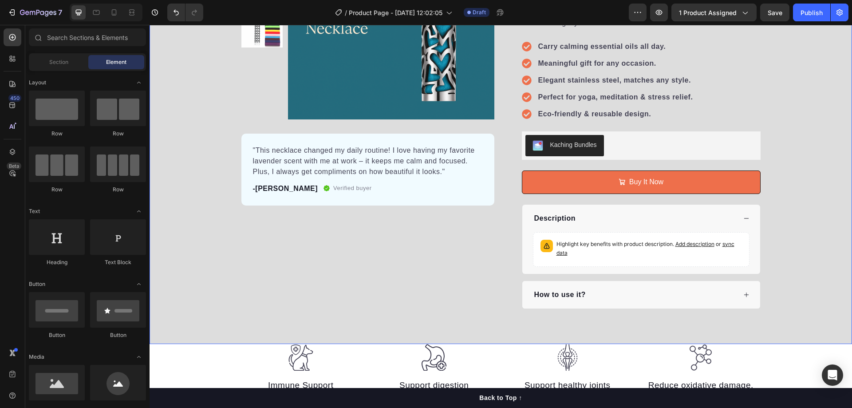
click at [798, 176] on div "Product Images "This necklace changed my daily routine! I love having my favori…" at bounding box center [501, 110] width 703 height 395
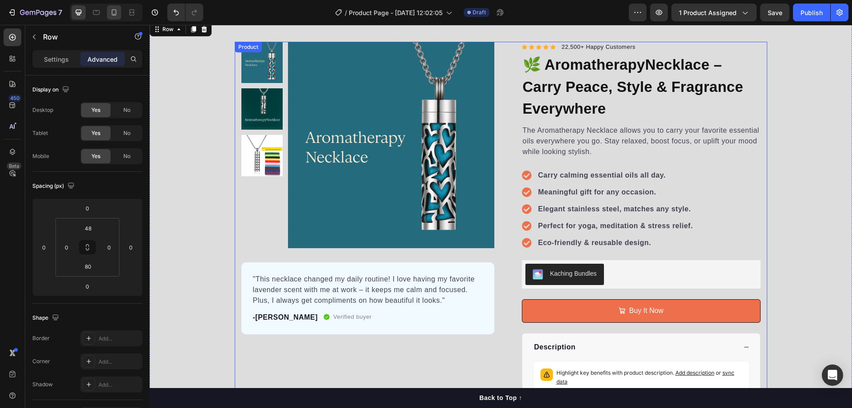
scroll to position [0, 0]
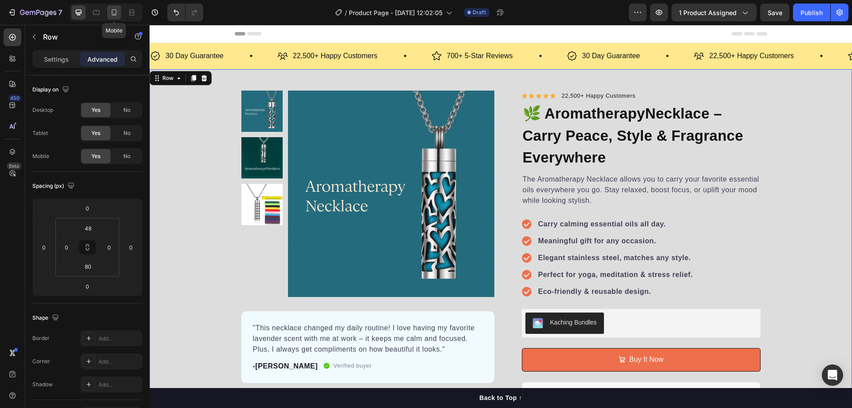
click at [115, 12] on icon at bounding box center [114, 12] width 9 height 9
type input "7"
type input "56"
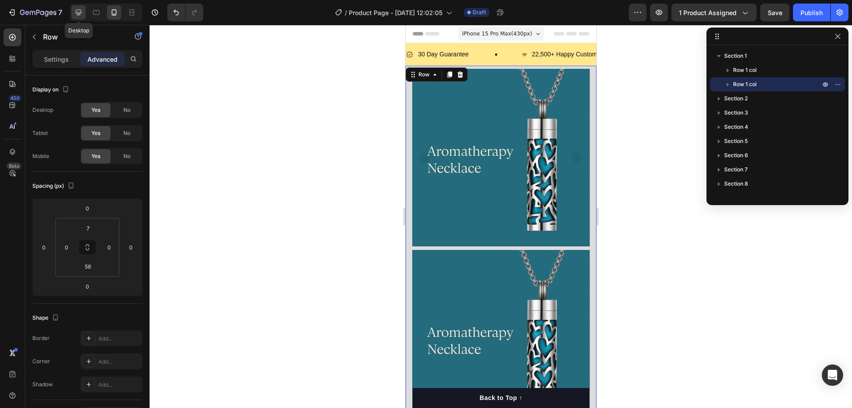
click at [78, 12] on icon at bounding box center [78, 12] width 9 height 9
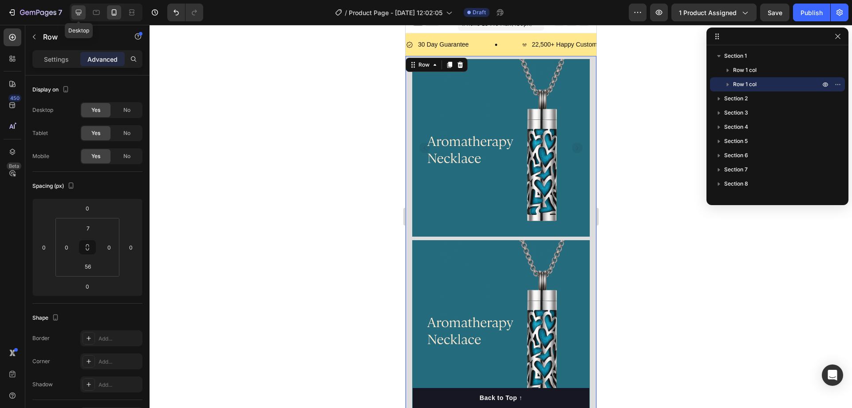
type input "48"
type input "80"
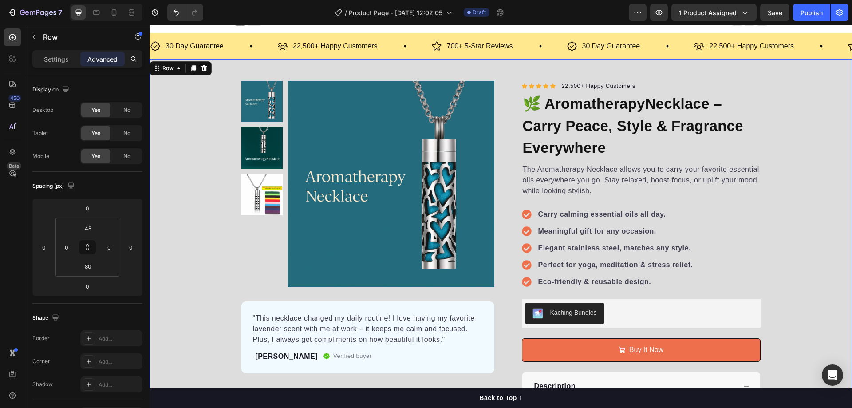
scroll to position [13, 0]
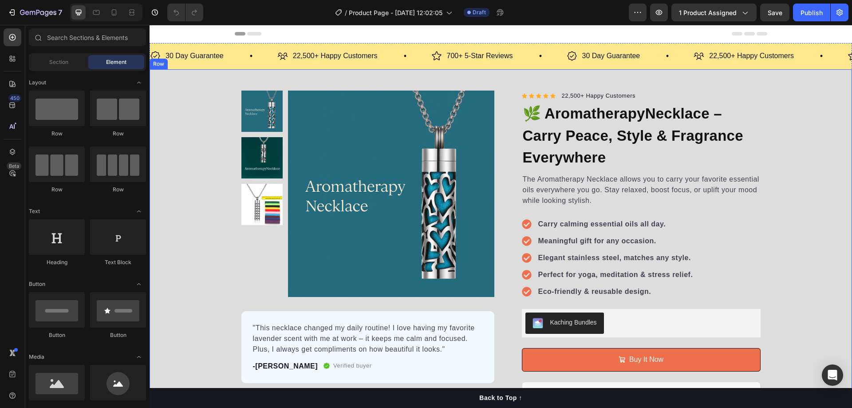
click at [819, 190] on div "Product Images "This necklace changed my daily routine! I love having my favori…" at bounding box center [501, 288] width 703 height 395
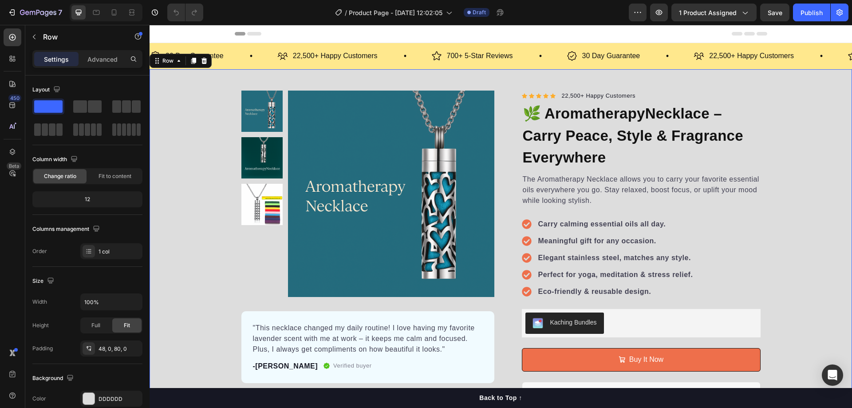
click at [820, 230] on div "Product Images "This necklace changed my daily routine! I love having my favori…" at bounding box center [501, 288] width 703 height 395
click at [112, 12] on icon at bounding box center [114, 12] width 5 height 6
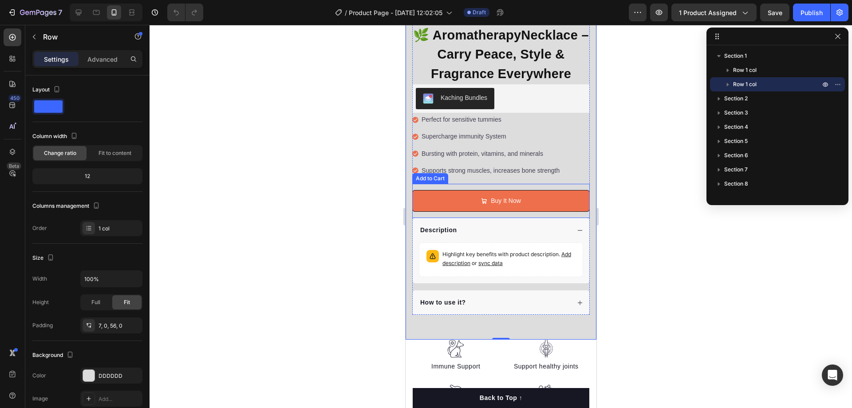
scroll to position [232, 0]
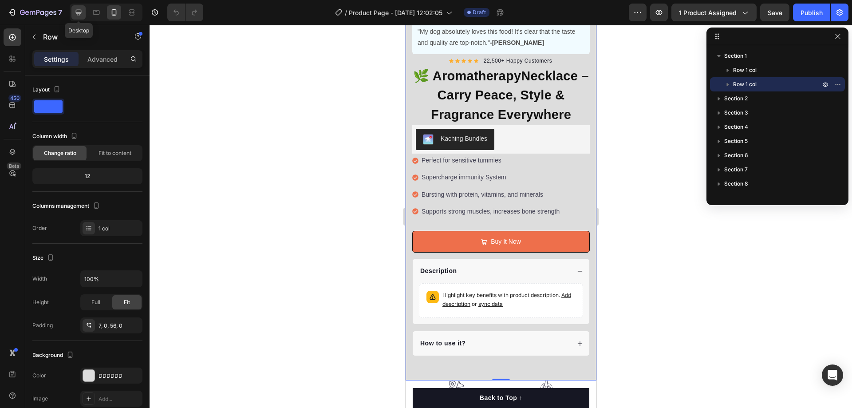
click at [79, 10] on icon at bounding box center [79, 13] width 6 height 6
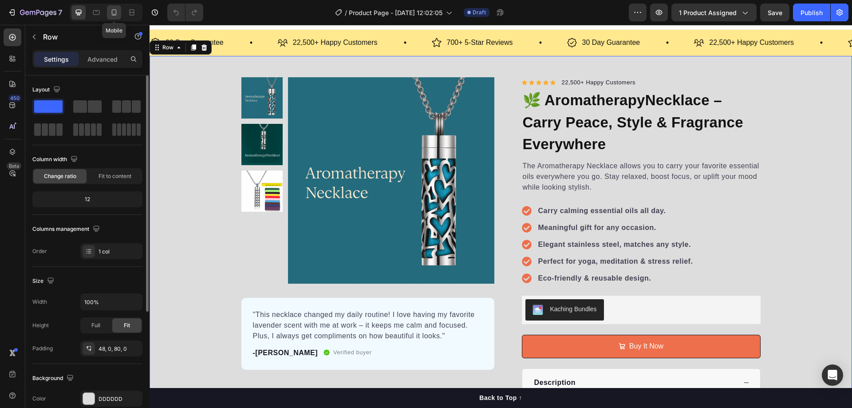
click at [115, 11] on icon at bounding box center [114, 12] width 9 height 9
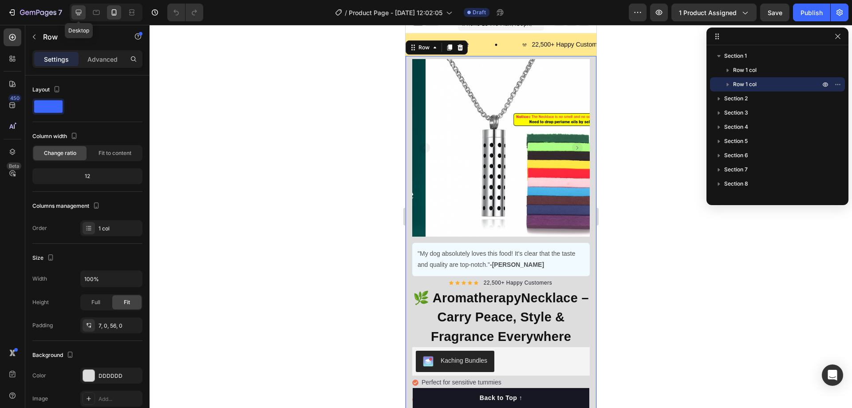
click at [74, 8] on div at bounding box center [78, 12] width 14 height 14
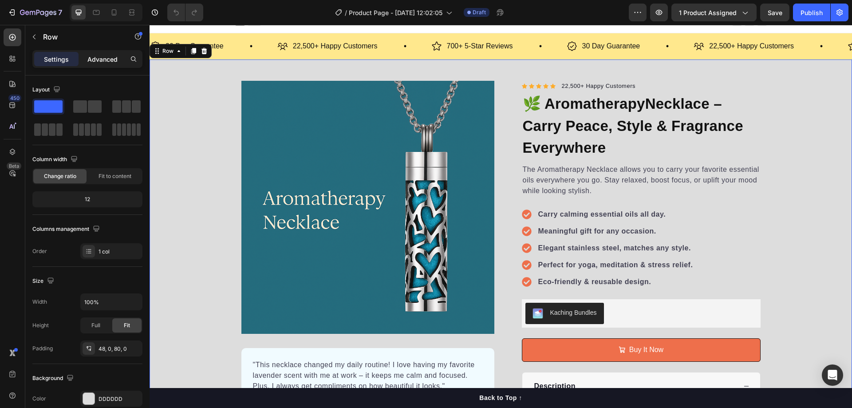
click at [99, 61] on p "Advanced" at bounding box center [102, 59] width 30 height 9
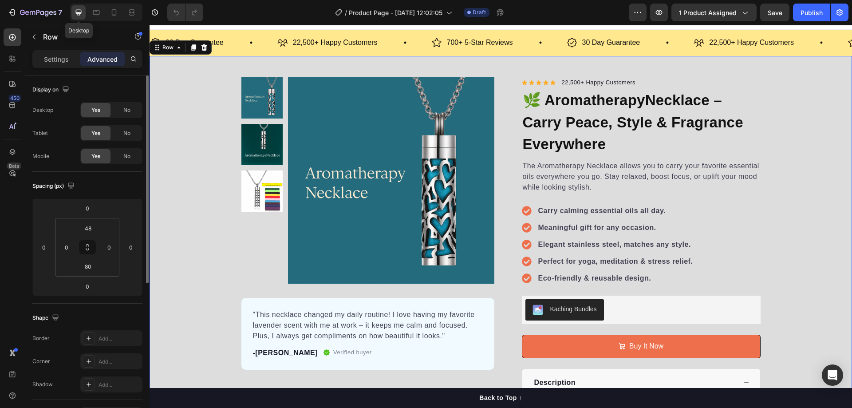
click at [77, 13] on icon at bounding box center [79, 13] width 6 height 6
click at [113, 9] on icon at bounding box center [114, 12] width 9 height 9
type input "7"
type input "56"
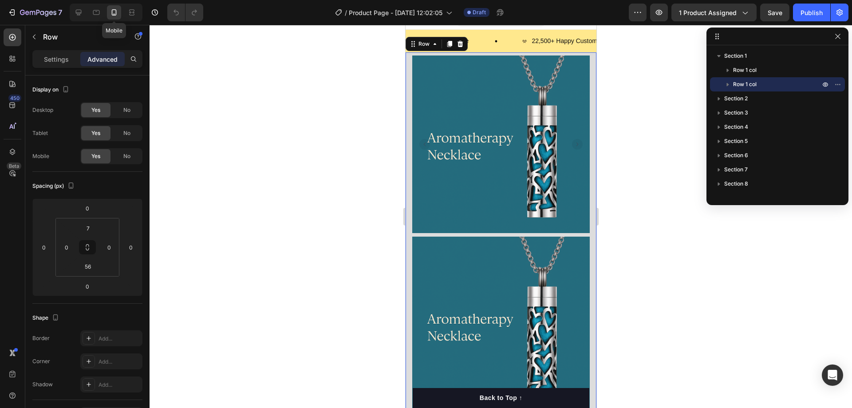
scroll to position [10, 0]
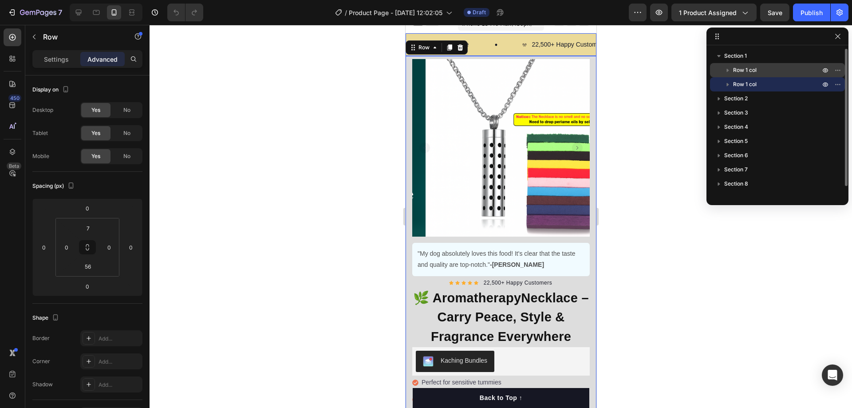
click at [748, 72] on span "Row 1 col" at bounding box center [745, 70] width 24 height 9
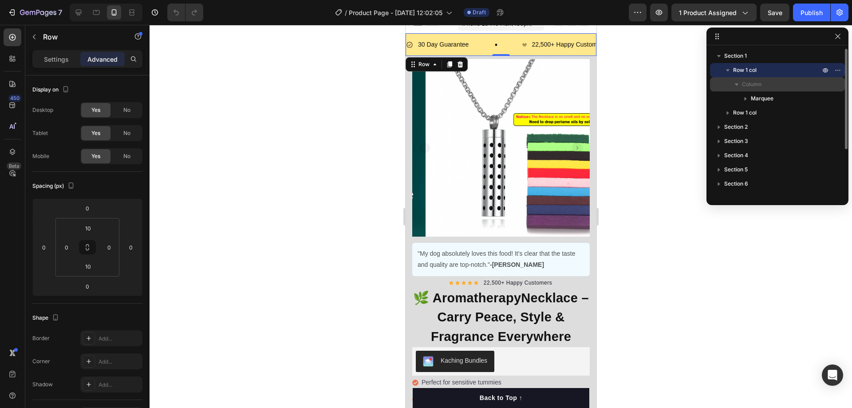
click at [751, 79] on div "Column" at bounding box center [778, 84] width 128 height 14
click at [755, 71] on span "Row 1 col" at bounding box center [745, 70] width 24 height 9
click at [756, 68] on span "Row 1 col" at bounding box center [745, 70] width 24 height 9
click at [750, 81] on span "Column" at bounding box center [752, 84] width 20 height 9
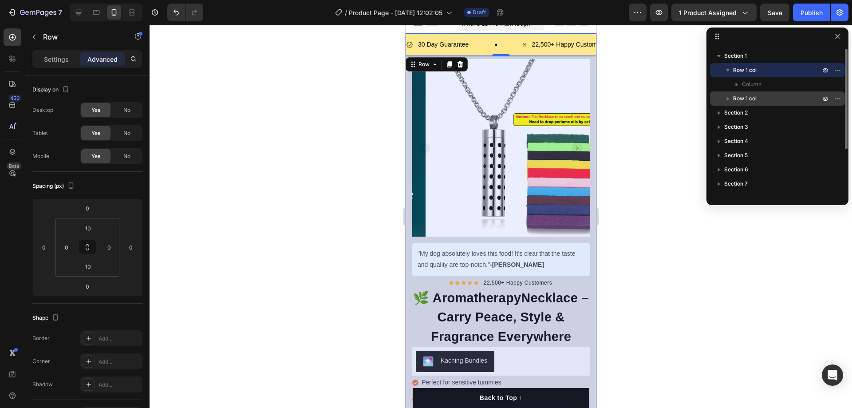
click at [756, 98] on span "Row 1 col" at bounding box center [745, 98] width 24 height 9
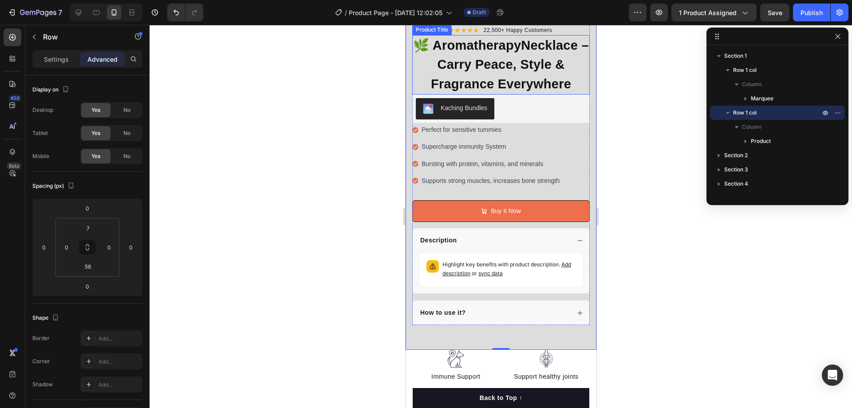
scroll to position [187, 0]
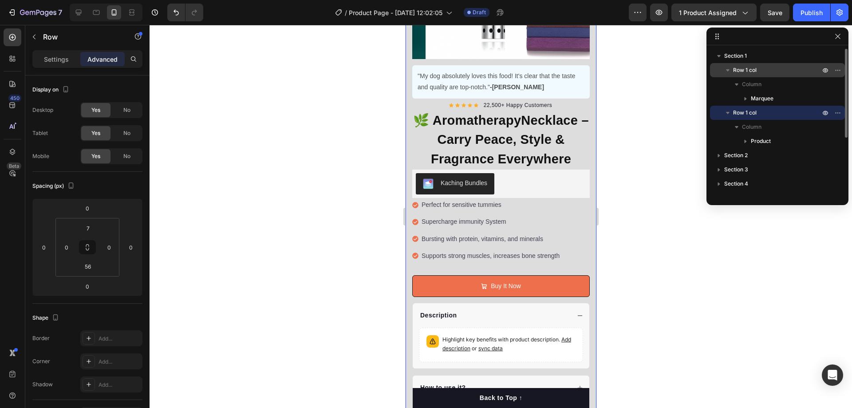
click at [773, 71] on p "Row 1 col" at bounding box center [777, 70] width 89 height 9
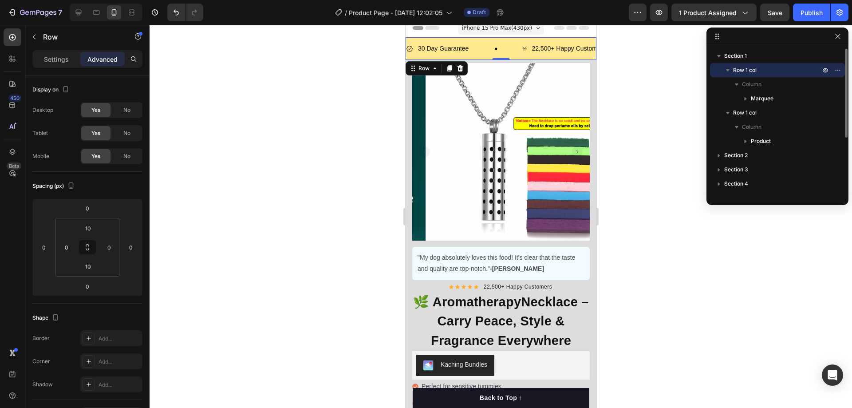
scroll to position [0, 0]
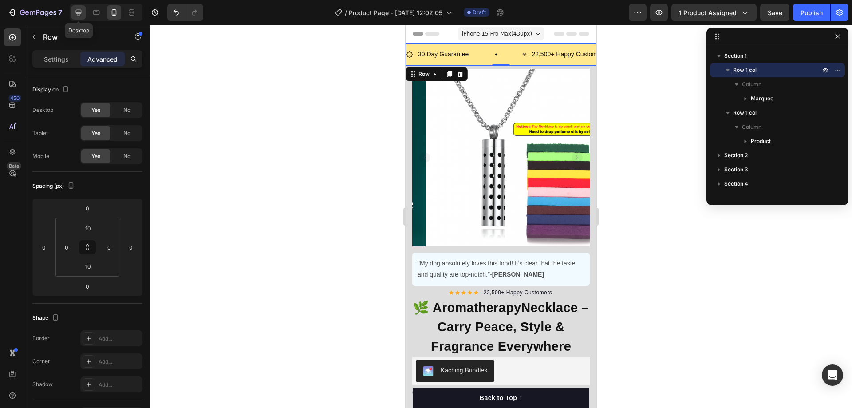
click at [80, 13] on icon at bounding box center [79, 13] width 6 height 6
type input "12"
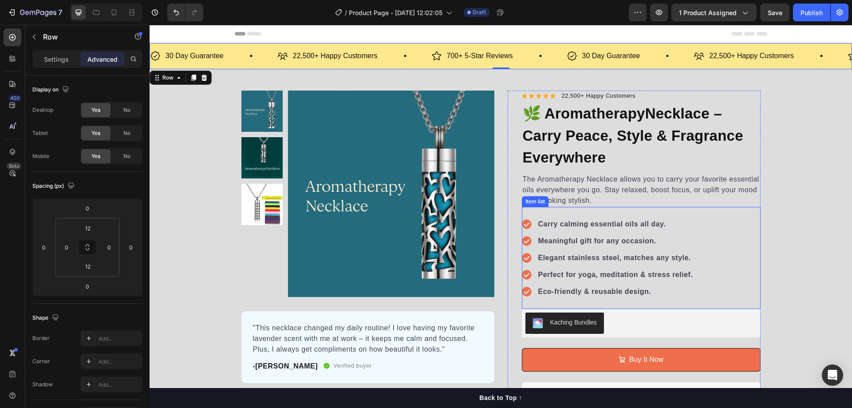
click at [561, 225] on strong "Carry calming essential oils all day." at bounding box center [602, 224] width 128 height 8
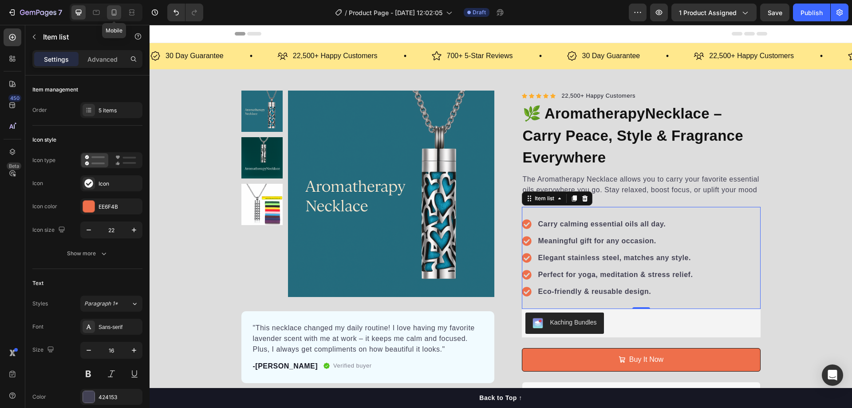
click at [117, 12] on icon at bounding box center [114, 12] width 9 height 9
type input "16"
type input "14"
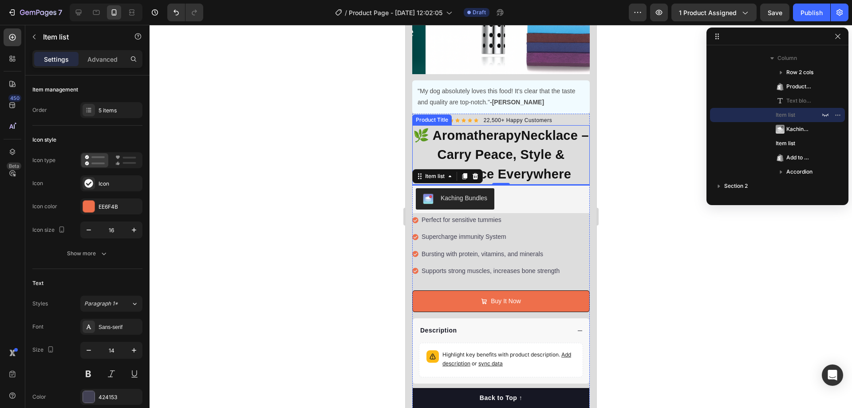
scroll to position [178, 0]
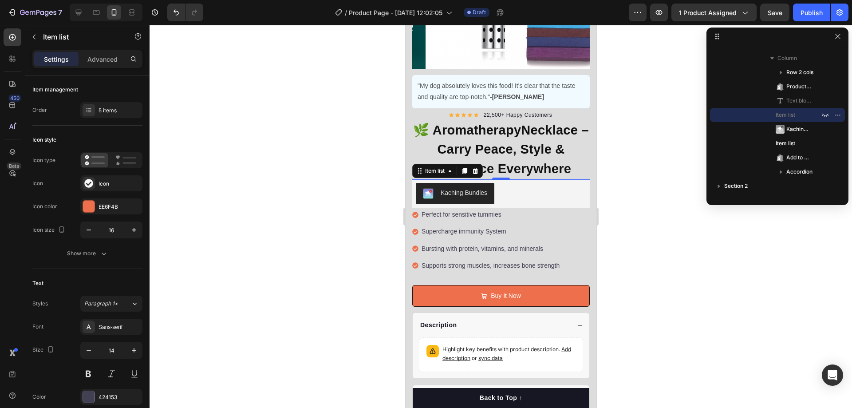
click at [530, 159] on h1 "🌿 AromatherapyNecklace – Carry Peace, Style & Fragrance Everywhere" at bounding box center [501, 150] width 178 height 60
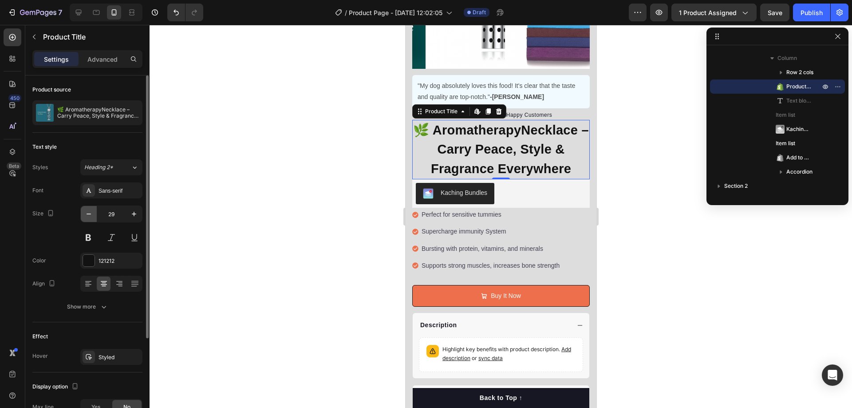
click at [90, 216] on icon "button" at bounding box center [88, 214] width 9 height 9
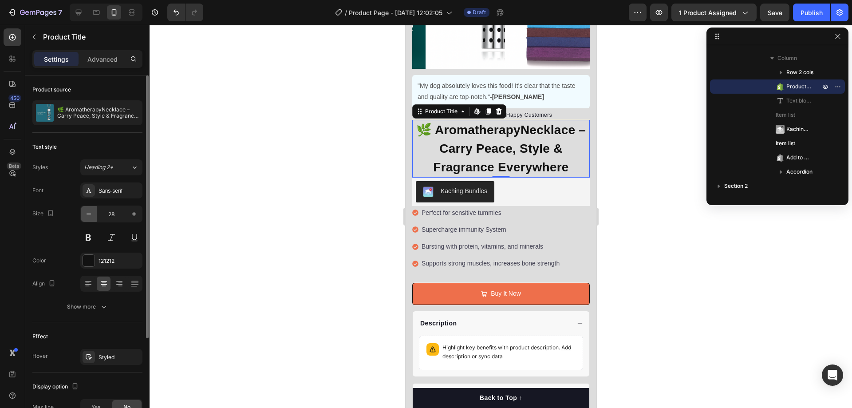
click at [90, 216] on icon "button" at bounding box center [88, 214] width 9 height 9
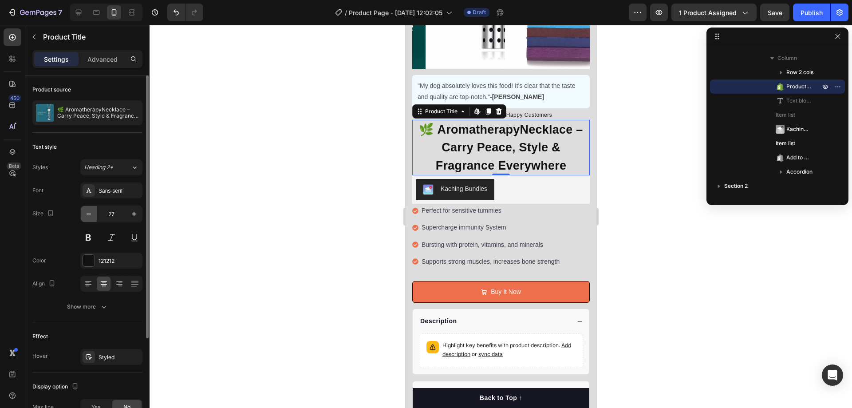
click at [90, 216] on icon "button" at bounding box center [88, 214] width 9 height 9
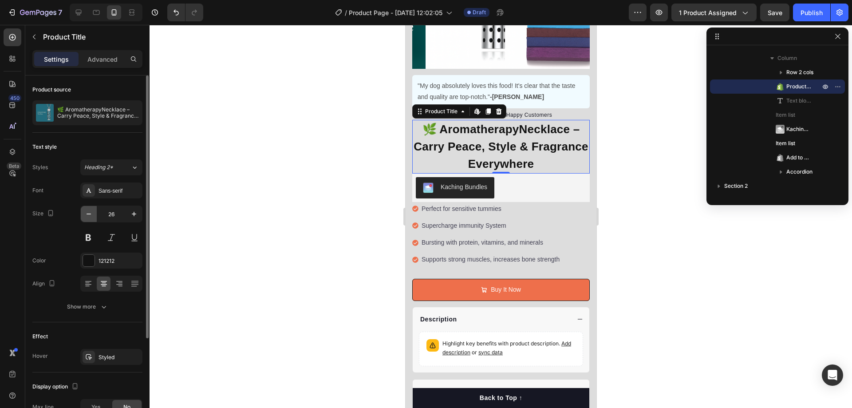
click at [90, 215] on icon "button" at bounding box center [88, 214] width 9 height 9
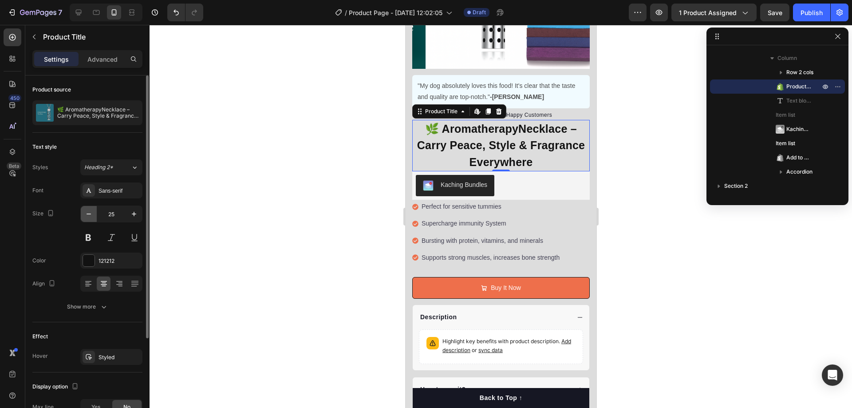
click at [90, 215] on icon "button" at bounding box center [88, 214] width 9 height 9
click at [91, 216] on icon "button" at bounding box center [88, 214] width 9 height 9
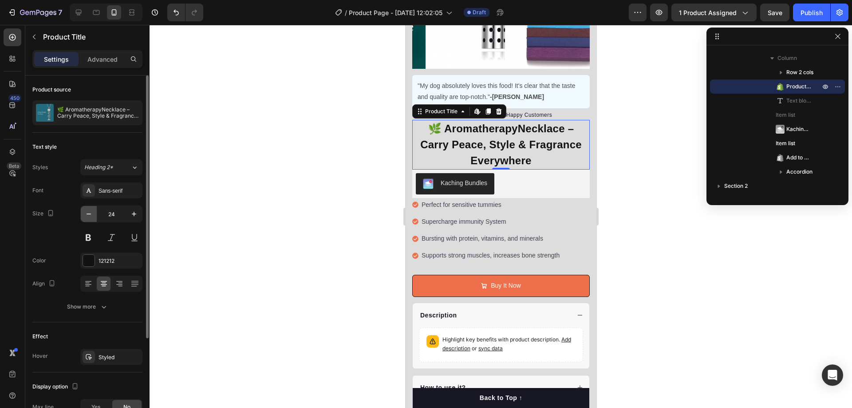
click at [91, 216] on icon "button" at bounding box center [88, 214] width 9 height 9
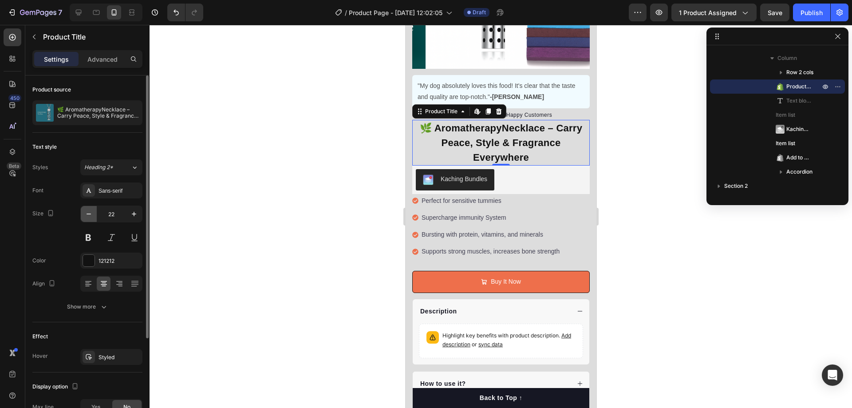
click at [91, 216] on icon "button" at bounding box center [88, 214] width 9 height 9
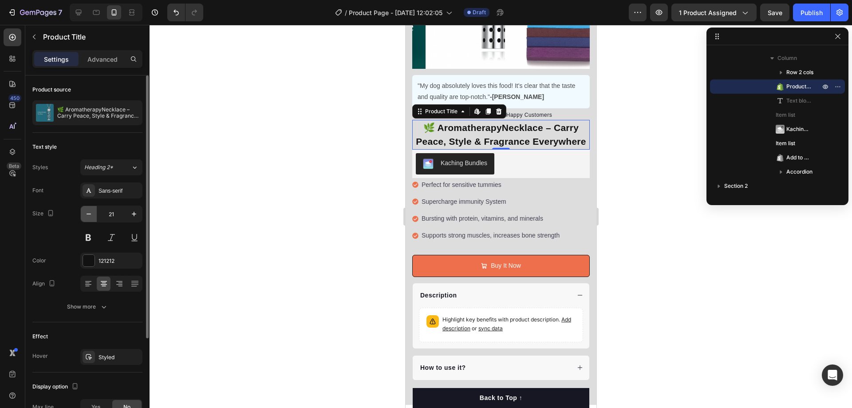
click at [91, 215] on icon "button" at bounding box center [88, 214] width 9 height 9
type input "20"
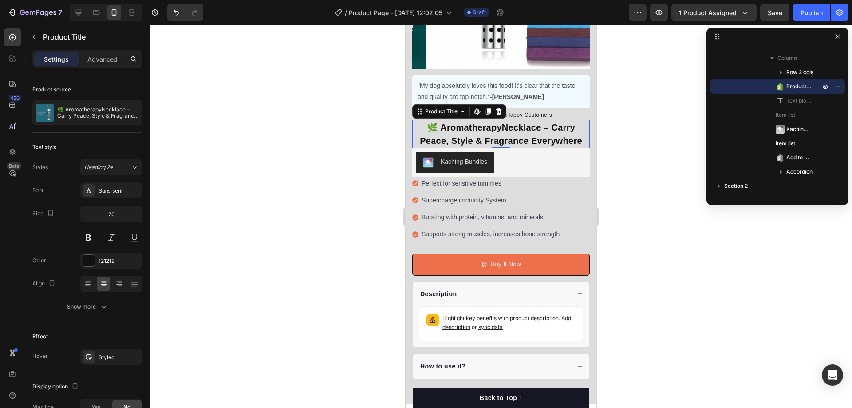
click at [610, 126] on div at bounding box center [501, 216] width 703 height 383
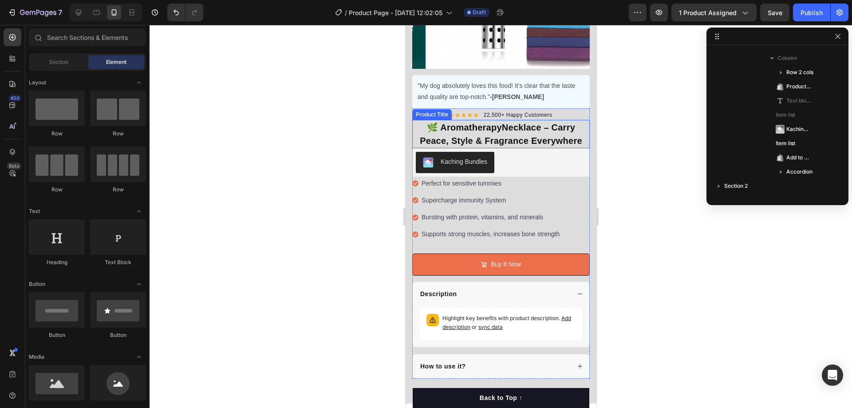
click at [486, 129] on h1 "🌿 AromatherapyNecklace – Carry Peace, Style & Fragrance Everywhere" at bounding box center [501, 134] width 178 height 28
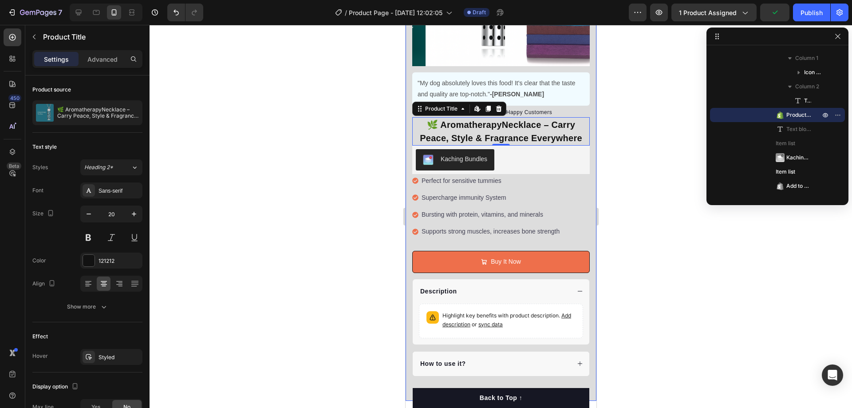
scroll to position [0, 0]
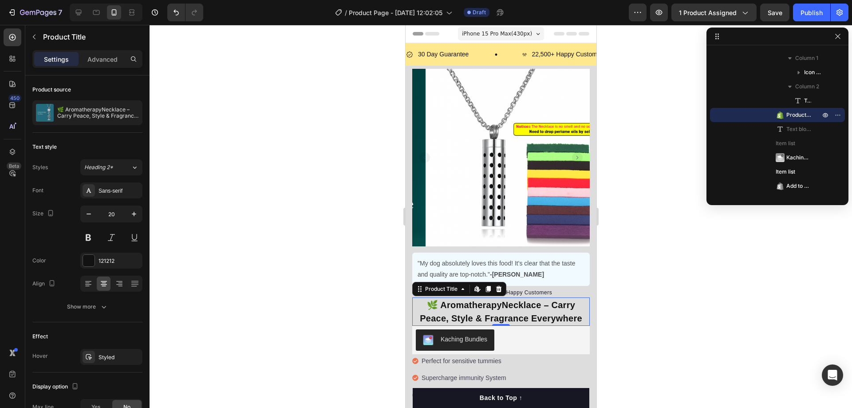
click at [258, 242] on div at bounding box center [501, 216] width 703 height 383
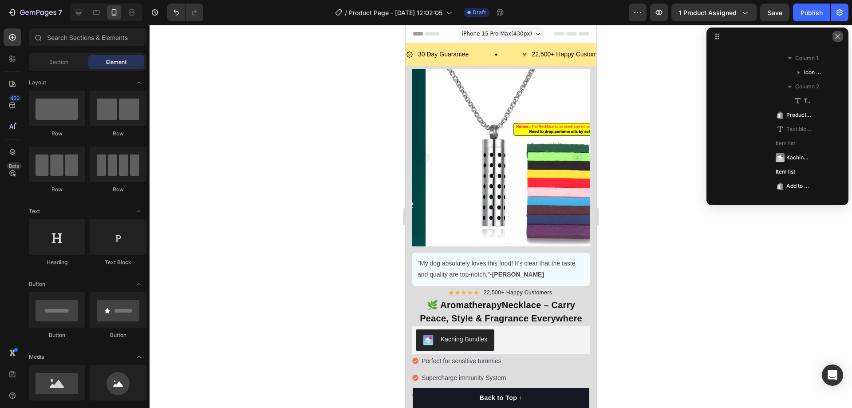
click at [840, 36] on icon "button" at bounding box center [837, 36] width 7 height 7
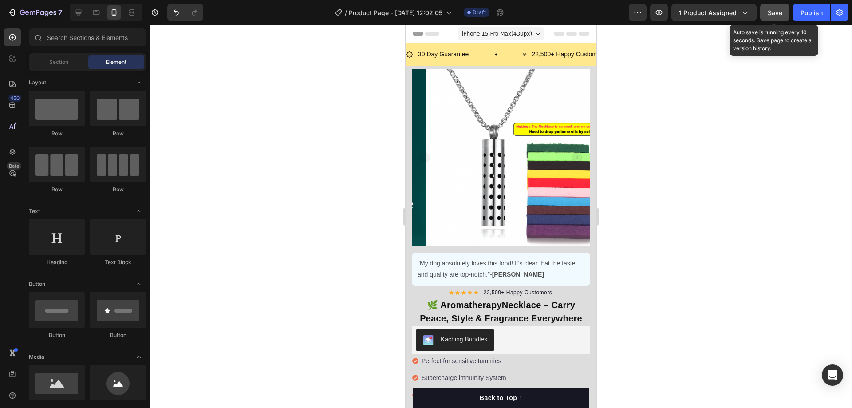
click at [781, 15] on span "Save" at bounding box center [775, 13] width 15 height 8
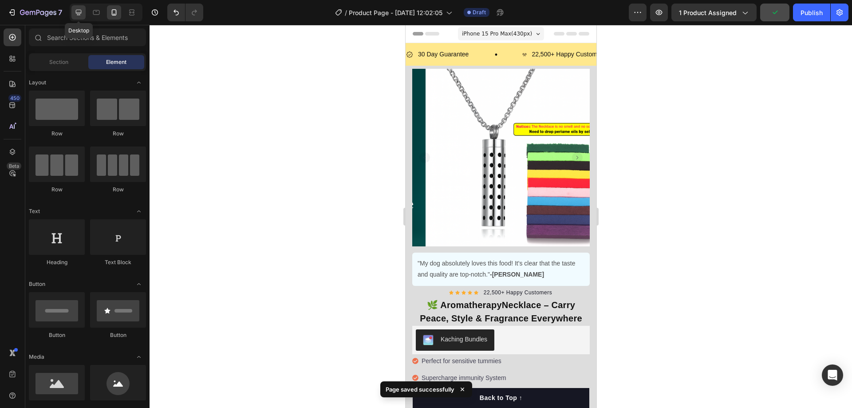
click at [76, 14] on icon at bounding box center [78, 12] width 9 height 9
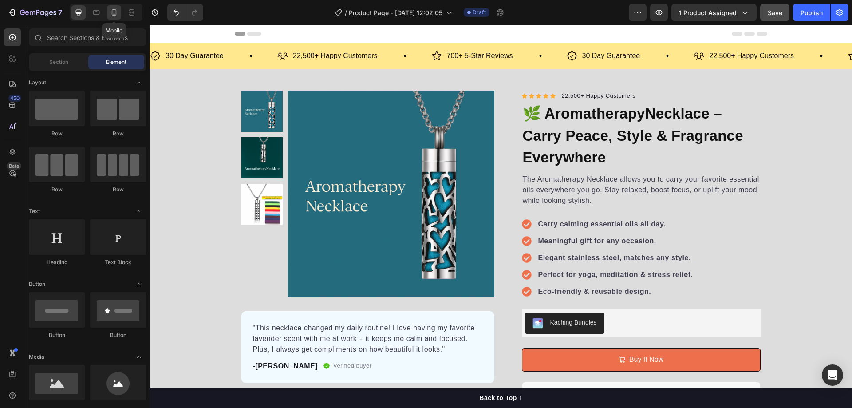
click at [112, 11] on icon at bounding box center [114, 12] width 5 height 6
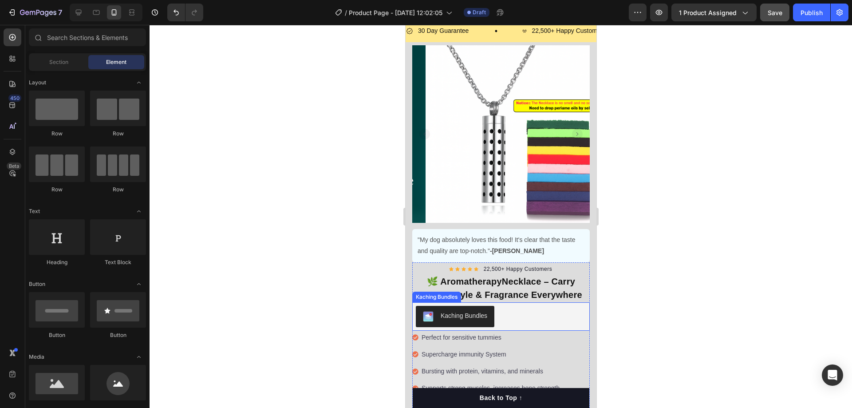
scroll to position [44, 0]
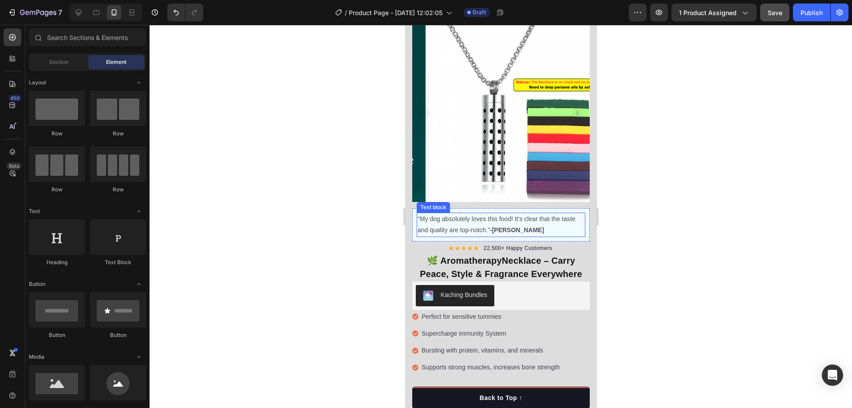
click at [545, 225] on p ""My dog absolutely loves this food! It's clear that the taste and quality are t…" at bounding box center [500, 225] width 167 height 22
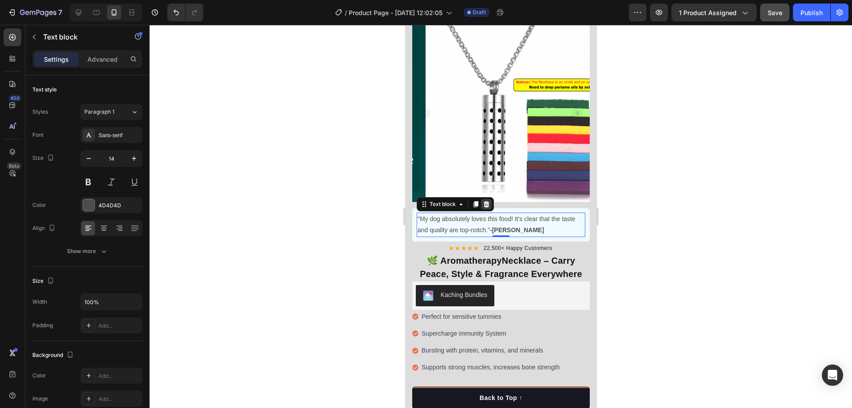
click at [489, 201] on icon at bounding box center [485, 204] width 7 height 7
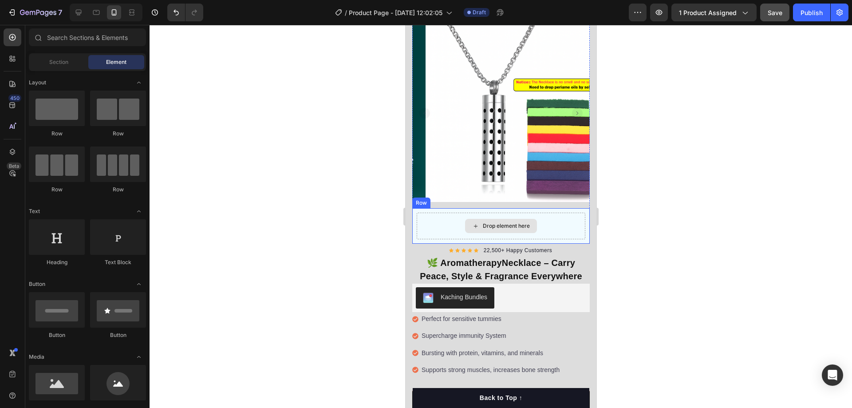
click at [526, 219] on div "Drop element here" at bounding box center [501, 226] width 72 height 14
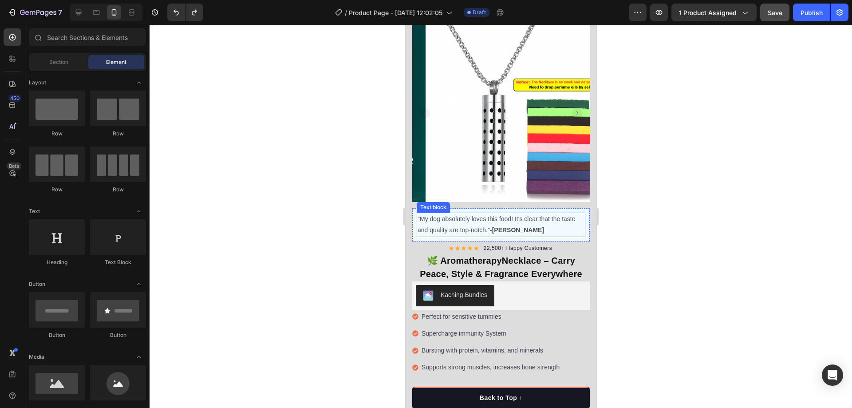
click at [499, 219] on p ""My dog absolutely loves this food! It's clear that the taste and quality are t…" at bounding box center [500, 225] width 167 height 22
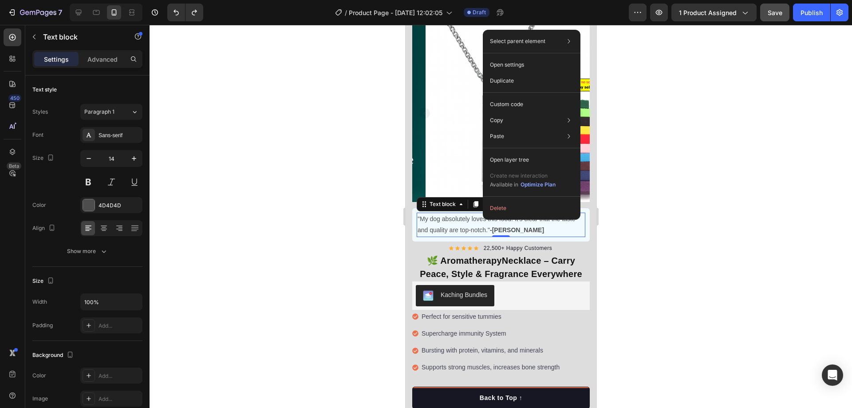
click at [462, 217] on p ""My dog absolutely loves this food! It's clear that the taste and quality are t…" at bounding box center [500, 225] width 167 height 22
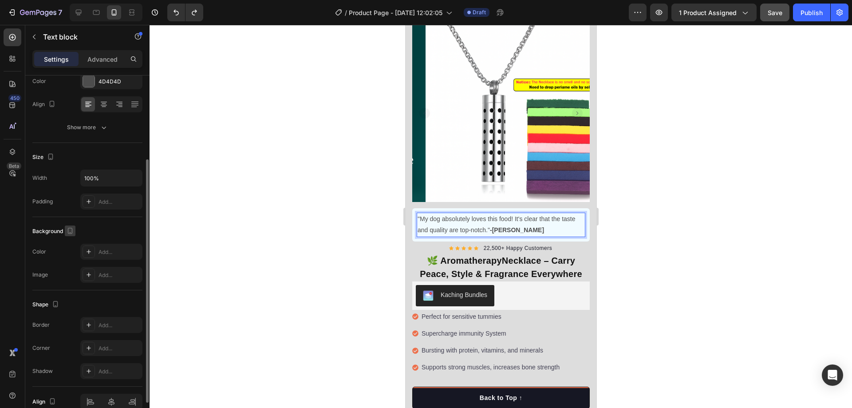
scroll to position [0, 0]
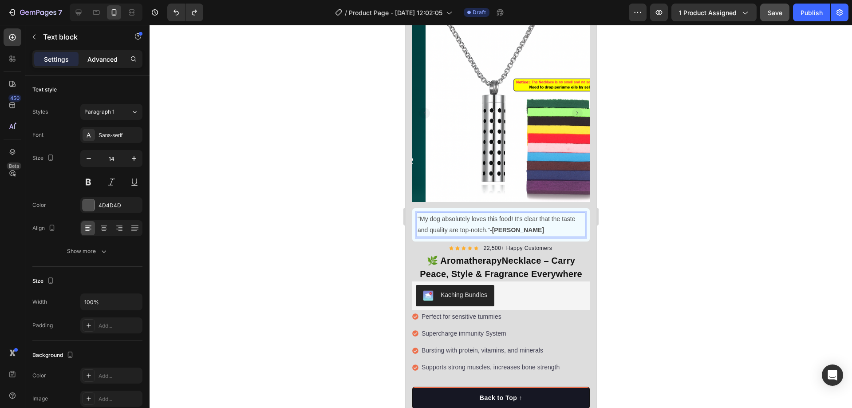
click at [102, 56] on p "Advanced" at bounding box center [102, 59] width 30 height 9
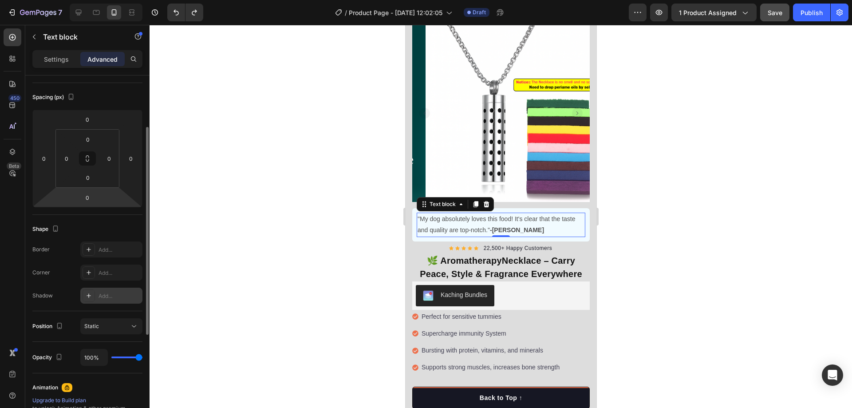
scroll to position [222, 0]
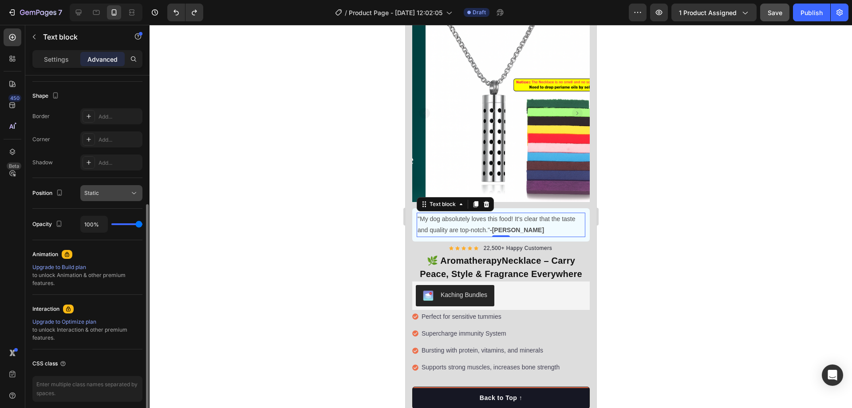
click at [112, 191] on div "Static" at bounding box center [106, 193] width 45 height 8
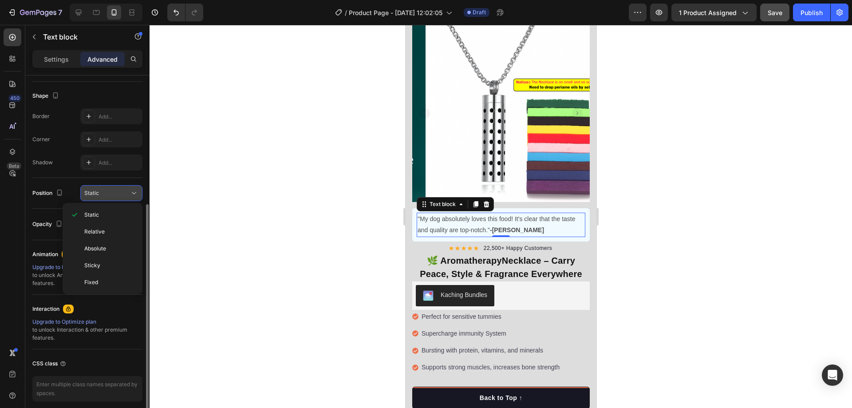
click at [114, 190] on div "Static" at bounding box center [106, 193] width 45 height 8
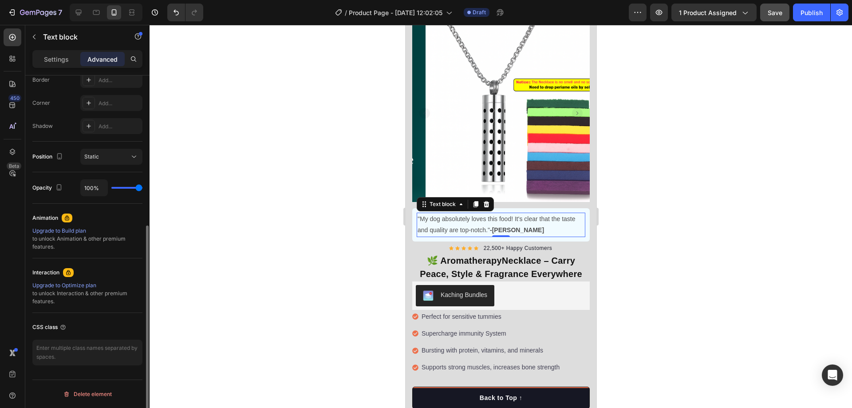
scroll to position [0, 0]
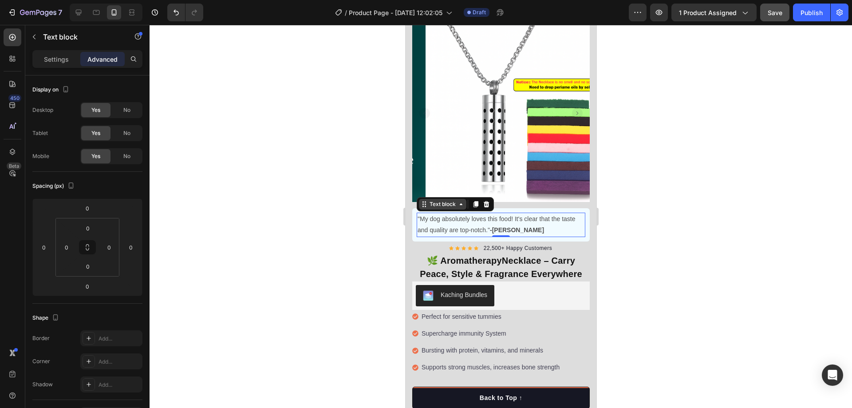
click at [462, 201] on icon at bounding box center [460, 204] width 7 height 7
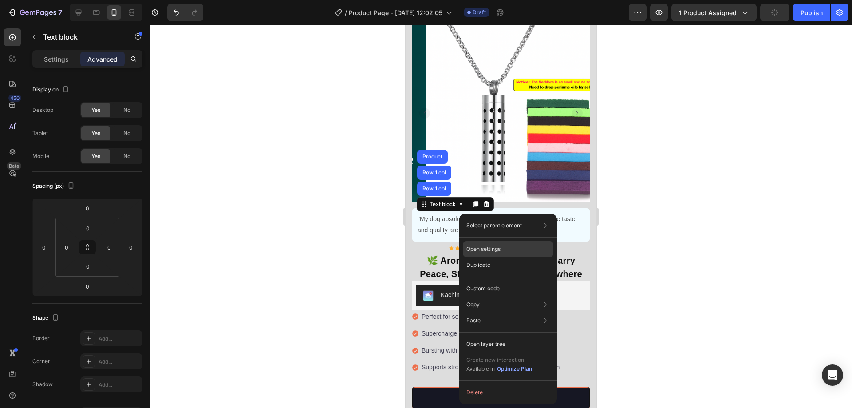
click at [503, 247] on div "Open settings" at bounding box center [508, 249] width 91 height 16
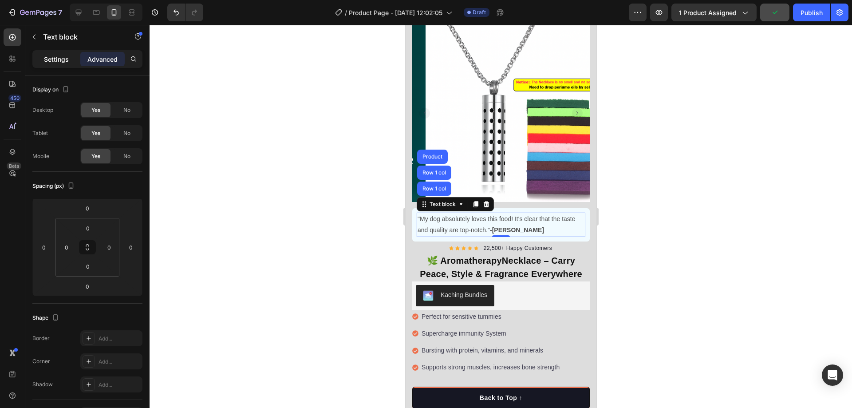
click at [58, 61] on p "Settings" at bounding box center [56, 59] width 25 height 9
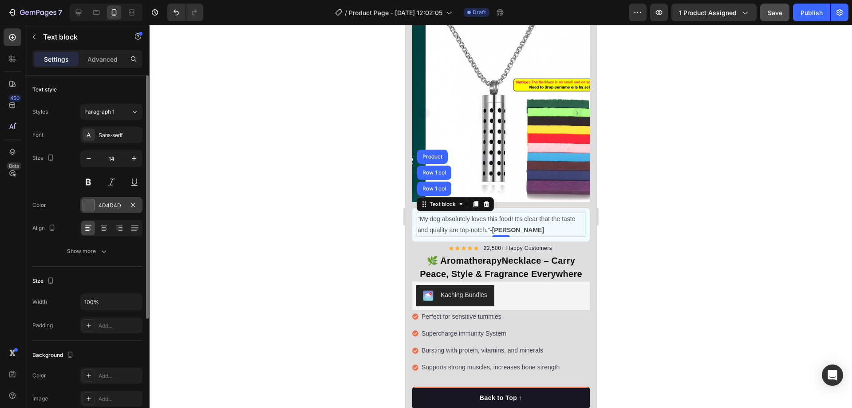
scroll to position [168, 0]
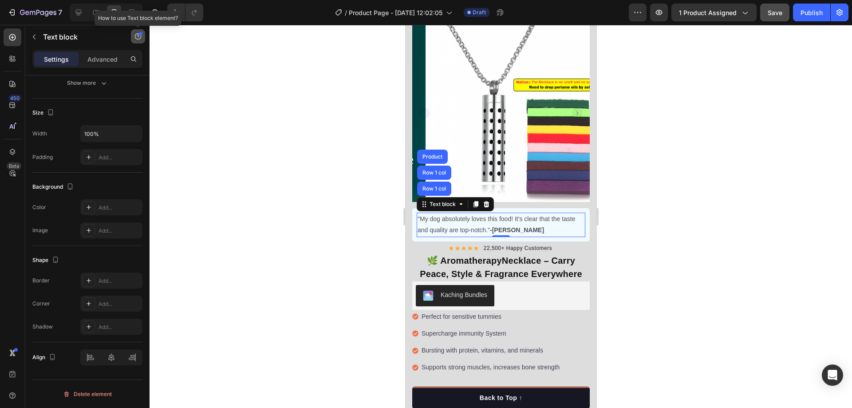
click at [139, 36] on icon "button" at bounding box center [137, 36] width 7 height 7
click at [105, 73] on div "Element tips New" at bounding box center [104, 72] width 65 height 9
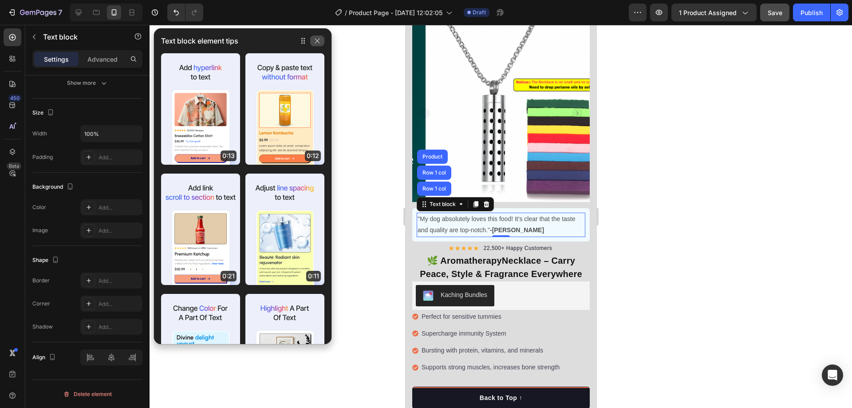
click at [318, 44] on button "button" at bounding box center [317, 41] width 14 height 11
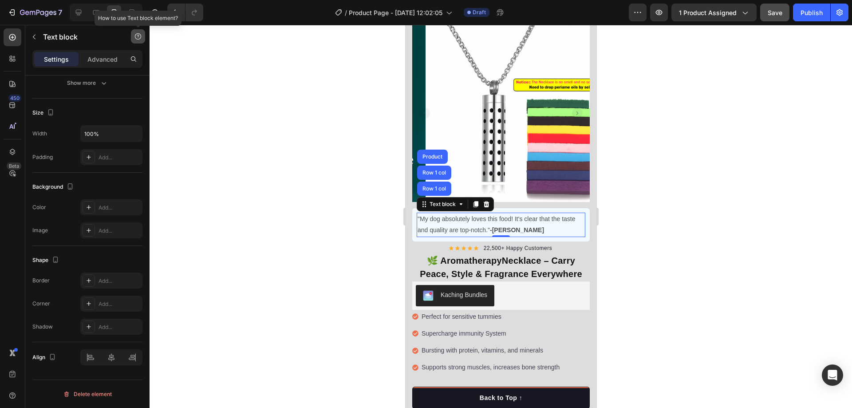
click at [141, 37] on icon "button" at bounding box center [137, 36] width 7 height 7
click at [113, 55] on div "Help center" at bounding box center [116, 56] width 42 height 9
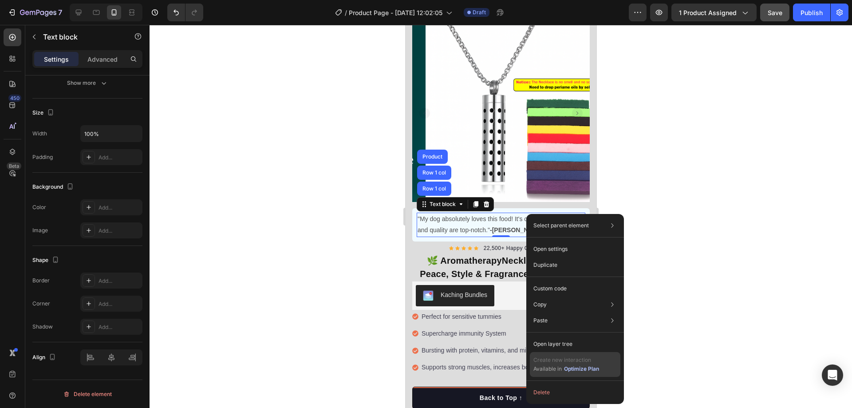
click at [580, 370] on div "Optimize Plan" at bounding box center [581, 369] width 35 height 8
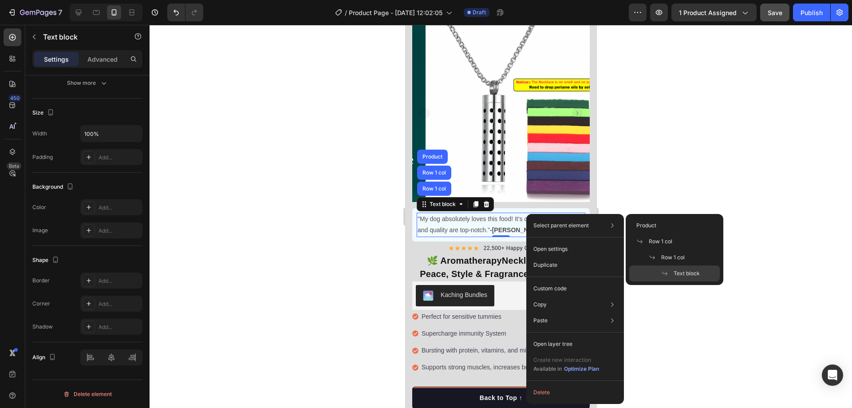
click at [694, 128] on div at bounding box center [501, 216] width 703 height 383
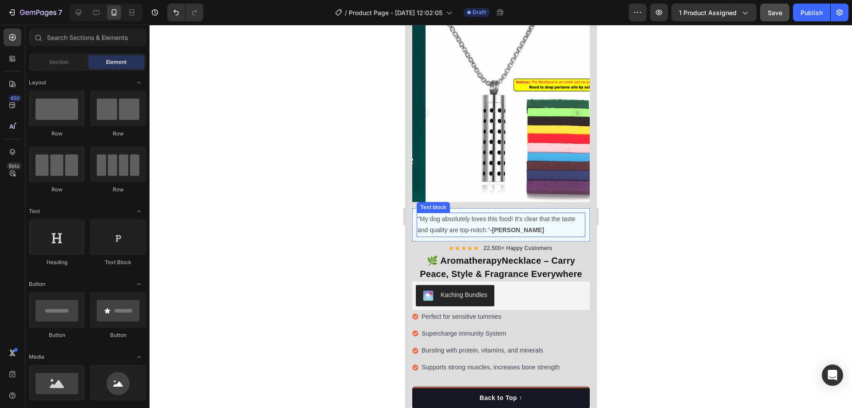
click at [489, 214] on p ""My dog absolutely loves this food! It's clear that the taste and quality are t…" at bounding box center [500, 225] width 167 height 22
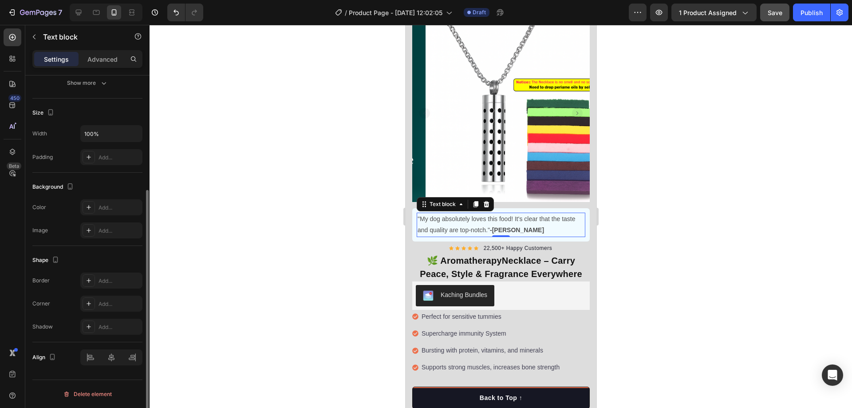
scroll to position [0, 0]
